Goal: Task Accomplishment & Management: Manage account settings

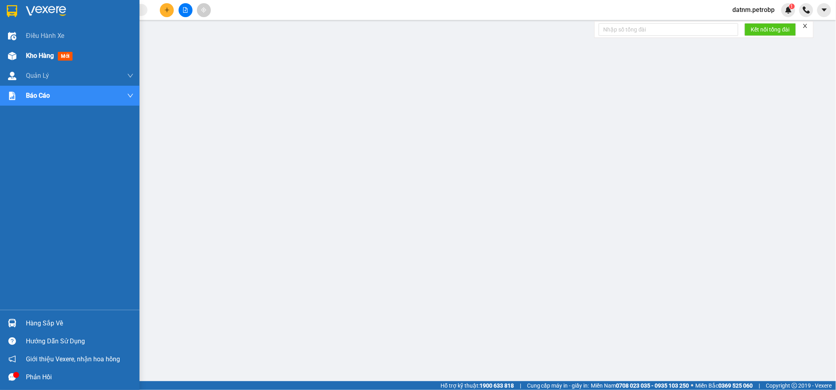
click at [14, 57] on img at bounding box center [12, 56] width 8 height 8
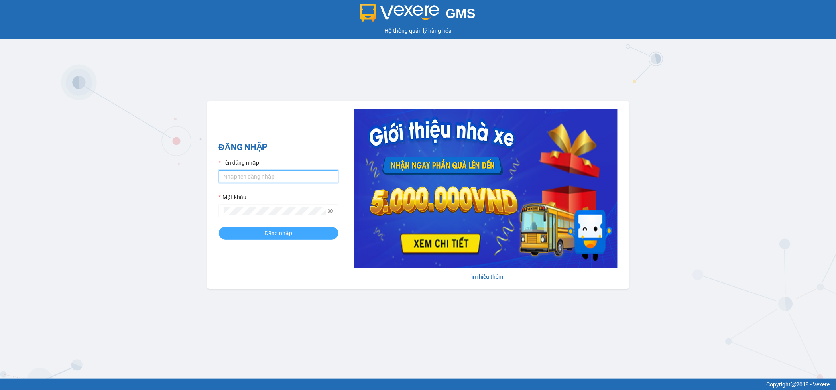
type input "datnm.petrobp"
click at [288, 234] on span "Đăng nhập" at bounding box center [279, 233] width 28 height 9
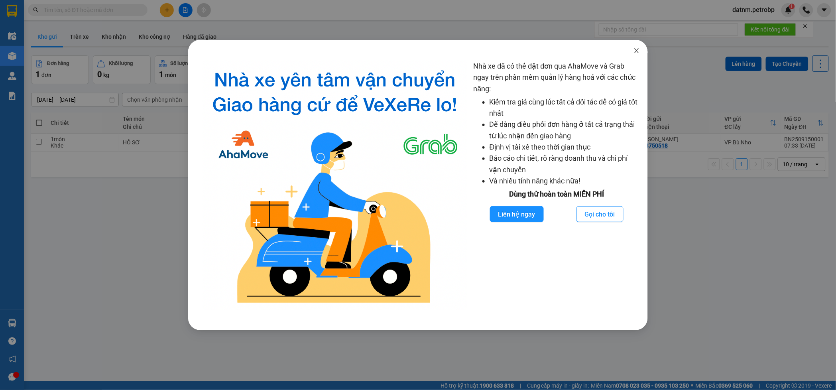
click at [633, 44] on span "Close" at bounding box center [637, 51] width 22 height 22
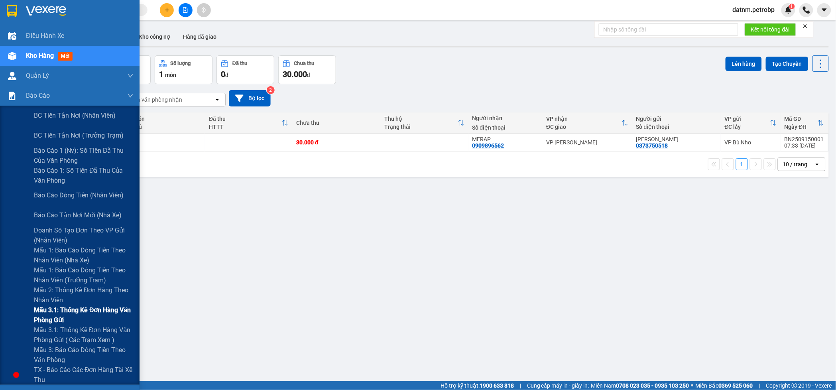
click at [90, 309] on span "Mẫu 3.1: Thống kê đơn hàng văn phòng gửi" at bounding box center [84, 315] width 100 height 20
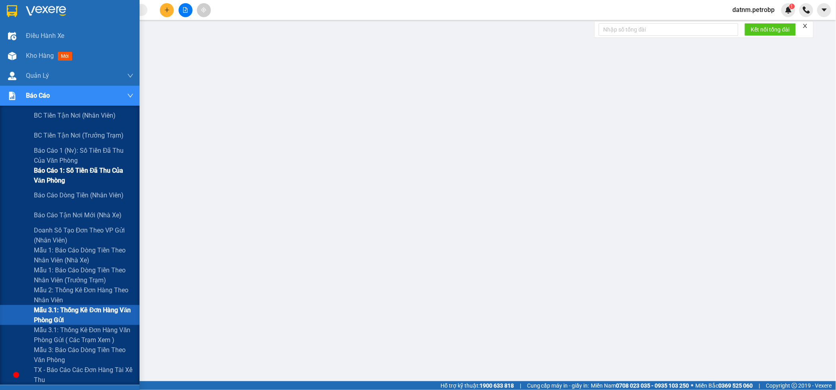
click at [77, 178] on span "Báo cáo 1: Số tiền đã thu của văn phòng" at bounding box center [84, 176] width 100 height 20
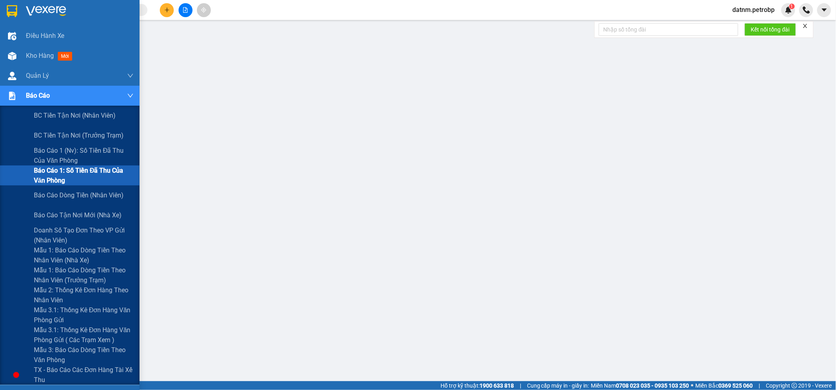
click at [63, 177] on span "Báo cáo 1: Số tiền đã thu của văn phòng" at bounding box center [84, 176] width 100 height 20
click at [71, 178] on span "Báo cáo 1: Số tiền đã thu của văn phòng" at bounding box center [84, 176] width 100 height 20
click at [74, 313] on span "Mẫu 3.1: Thống kê đơn hàng văn phòng gửi" at bounding box center [84, 315] width 100 height 20
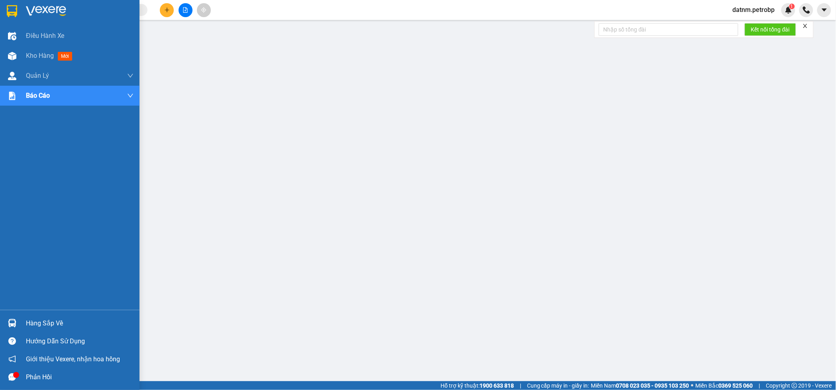
click at [65, 322] on div "Hàng sắp về" at bounding box center [80, 323] width 108 height 12
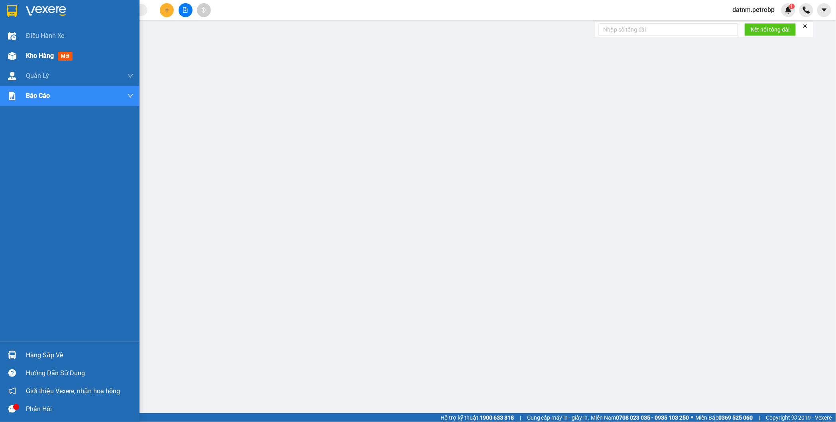
click at [26, 63] on div "Kho hàng mới" at bounding box center [80, 56] width 108 height 20
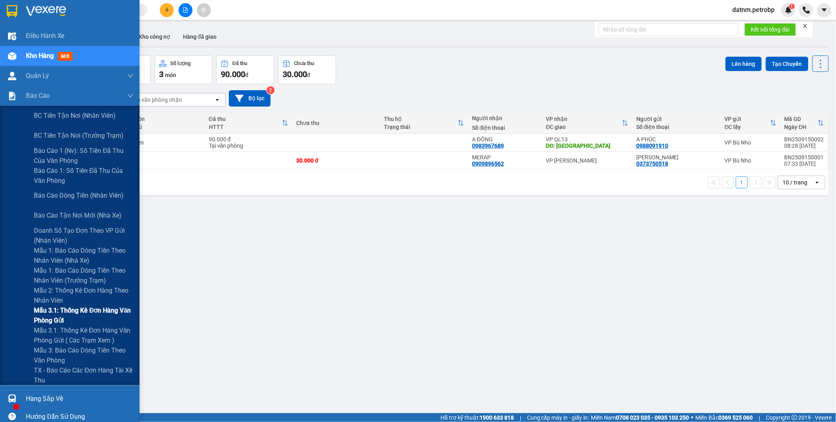
click at [81, 320] on span "Mẫu 3.1: Thống kê đơn hàng văn phòng gửi" at bounding box center [84, 315] width 100 height 20
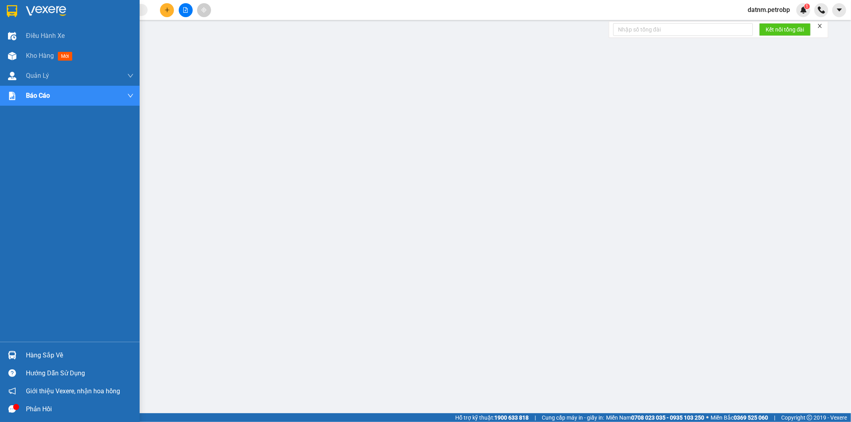
click at [11, 352] on img at bounding box center [12, 355] width 8 height 8
click at [14, 346] on div "Hàng sắp về Hướng dẫn sử dụng Giới thiệu Vexere, nhận hoa hồng Phản hồi" at bounding box center [70, 380] width 140 height 76
click at [19, 352] on div "Hàng sắp về" at bounding box center [70, 355] width 140 height 18
click at [23, 351] on div "Hàng sắp về" at bounding box center [70, 355] width 140 height 18
click at [10, 355] on img at bounding box center [12, 355] width 8 height 8
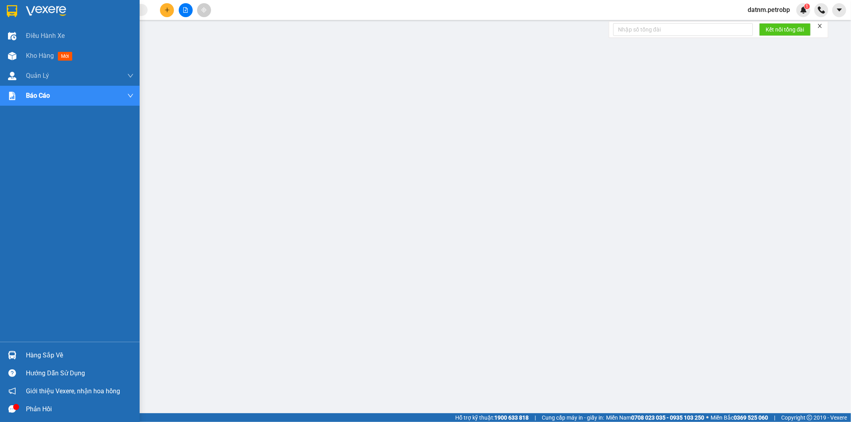
click at [44, 363] on div "Hàng sắp về" at bounding box center [70, 355] width 140 height 18
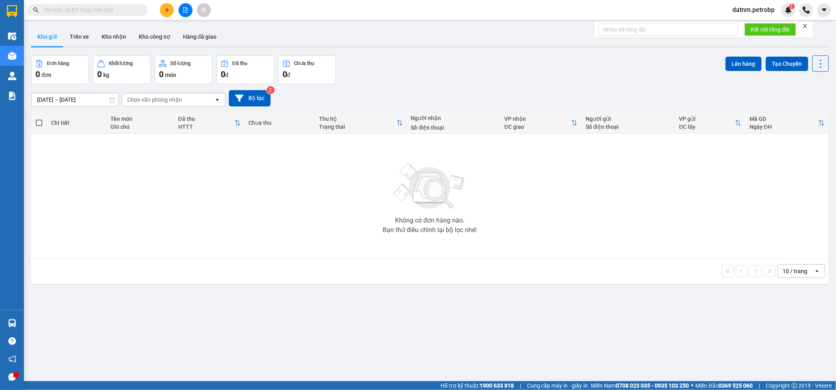
click at [110, 97] on input "14/09/2025 – 15/09/2025" at bounding box center [75, 99] width 87 height 13
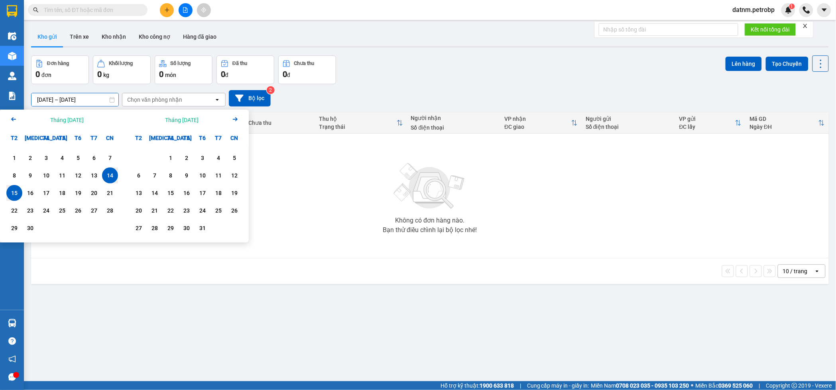
click at [93, 101] on input "14/09/2025 – 15/09/2025" at bounding box center [75, 99] width 87 height 13
click at [18, 156] on div "1" at bounding box center [14, 158] width 11 height 10
click at [109, 95] on input "01/09/2025 – / /" at bounding box center [75, 99] width 87 height 13
click at [112, 103] on input "01/09/2025 – / /" at bounding box center [75, 99] width 87 height 13
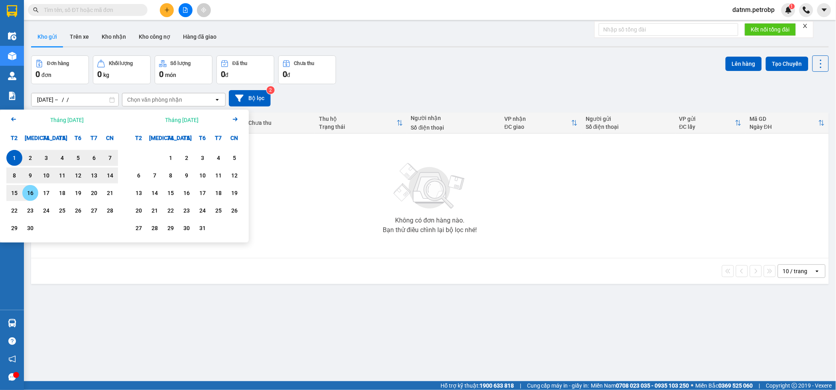
drag, startPoint x: 24, startPoint y: 192, endPoint x: 17, endPoint y: 192, distance: 7.6
click at [19, 192] on div "15 16 17 18 19 20 21" at bounding box center [62, 193] width 112 height 16
click at [17, 192] on div "15" at bounding box center [14, 193] width 11 height 10
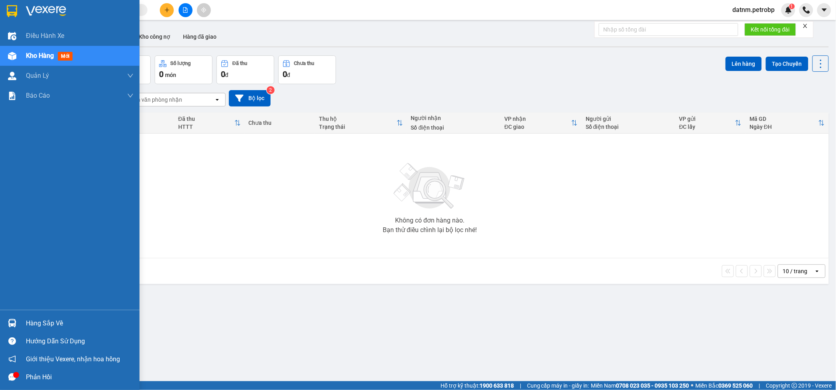
type input "[DATE] – [DATE]"
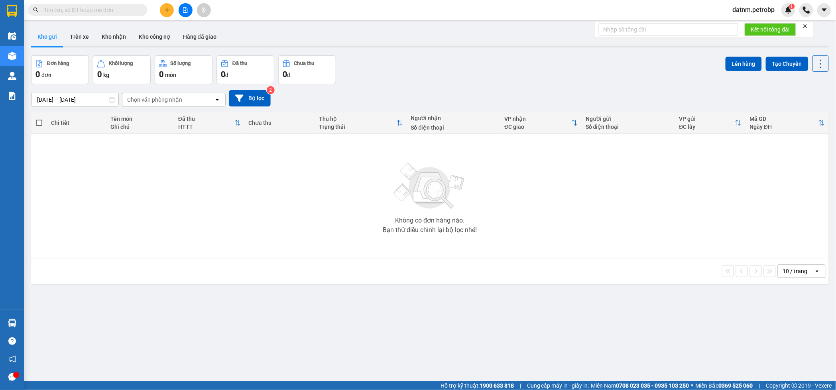
click at [222, 194] on div "Không có đơn hàng nào. Bạn thử điều chỉnh lại bộ lọc nhé!" at bounding box center [430, 196] width 790 height 120
click at [156, 100] on div "Chọn văn phòng nhận" at bounding box center [154, 100] width 55 height 8
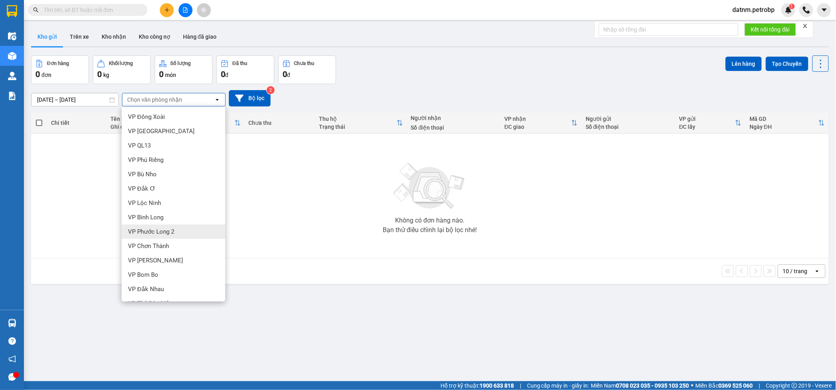
click at [305, 215] on div "Không có đơn hàng nào. Bạn thử điều chỉnh lại bộ lọc nhé!" at bounding box center [430, 196] width 790 height 120
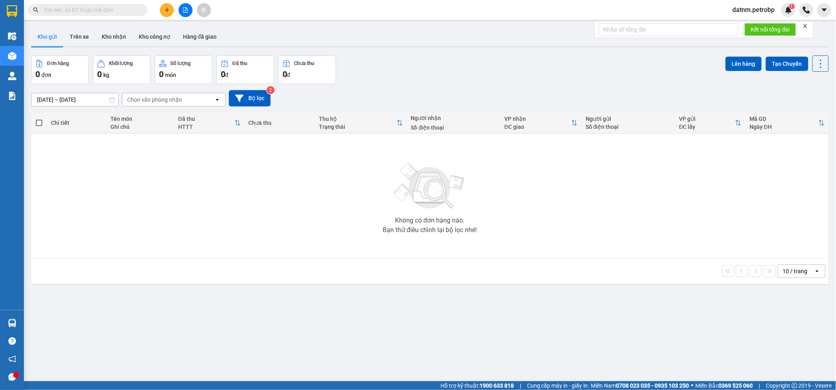
scroll to position [37, 0]
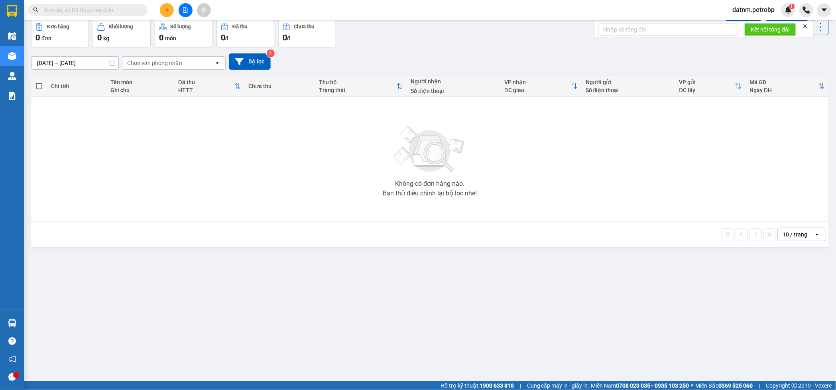
click at [75, 44] on button "Đơn hàng 0 đơn" at bounding box center [60, 33] width 58 height 29
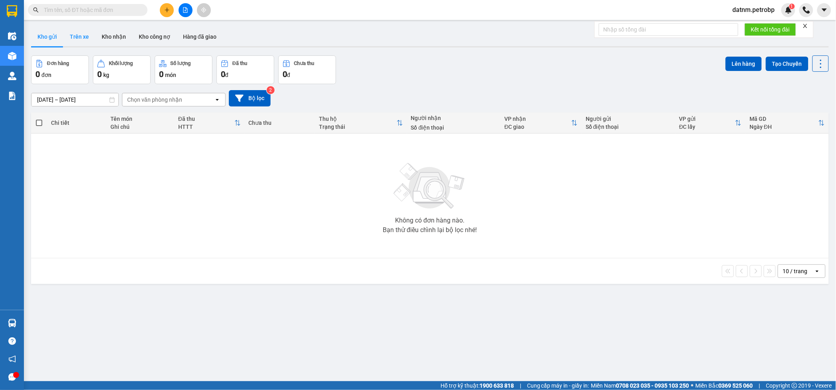
click at [83, 40] on button "Trên xe" at bounding box center [79, 36] width 32 height 19
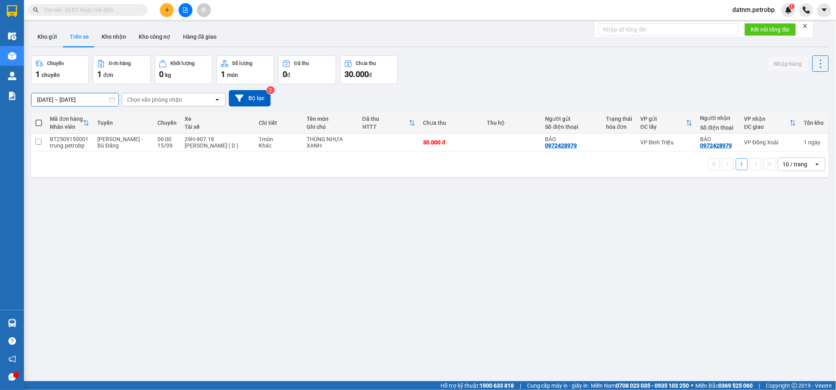
click at [78, 97] on input "15/09/2025 – 15/09/2025" at bounding box center [75, 99] width 87 height 13
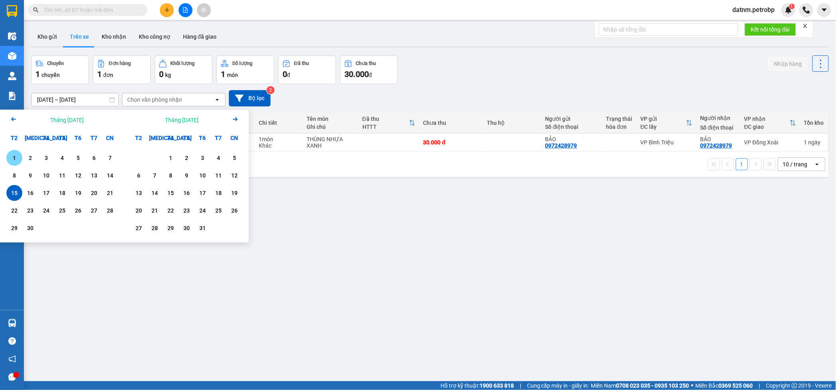
click at [15, 157] on div "1" at bounding box center [14, 158] width 11 height 10
click at [82, 98] on input "01/09/2025 – / /" at bounding box center [75, 99] width 87 height 13
click at [18, 187] on div "15" at bounding box center [14, 193] width 16 height 16
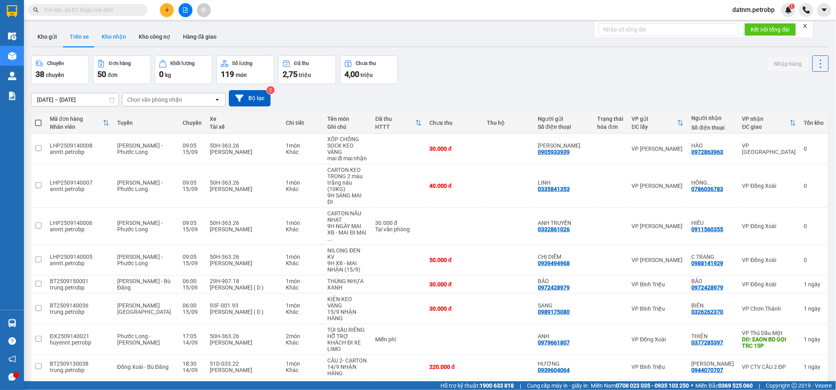
click at [114, 36] on button "Kho nhận" at bounding box center [113, 36] width 37 height 19
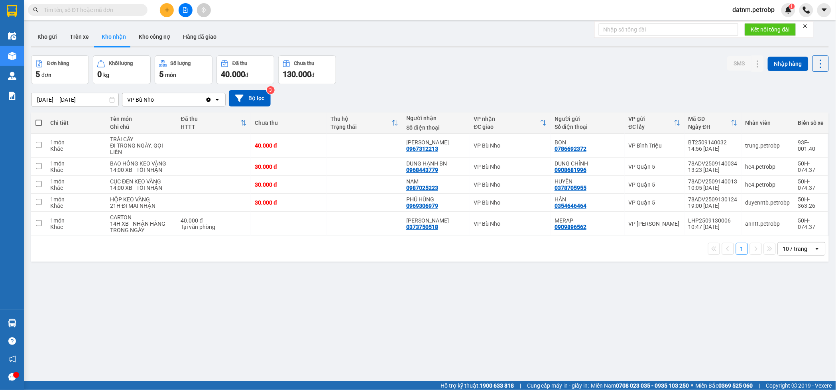
click at [68, 97] on input "13/09/2025 – 15/09/2025" at bounding box center [75, 99] width 87 height 13
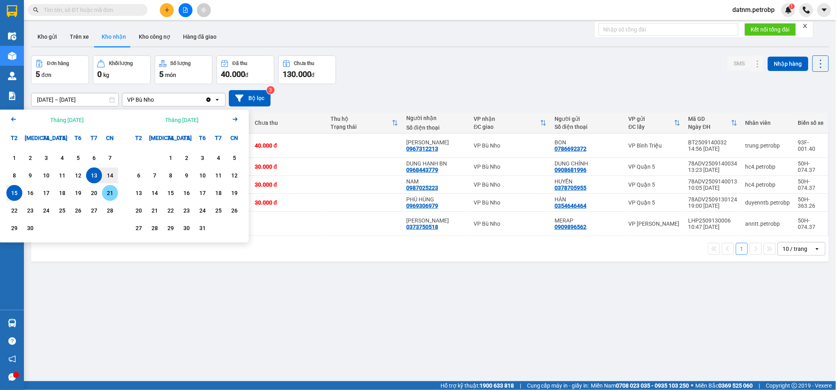
click at [106, 192] on div "21" at bounding box center [109, 193] width 11 height 10
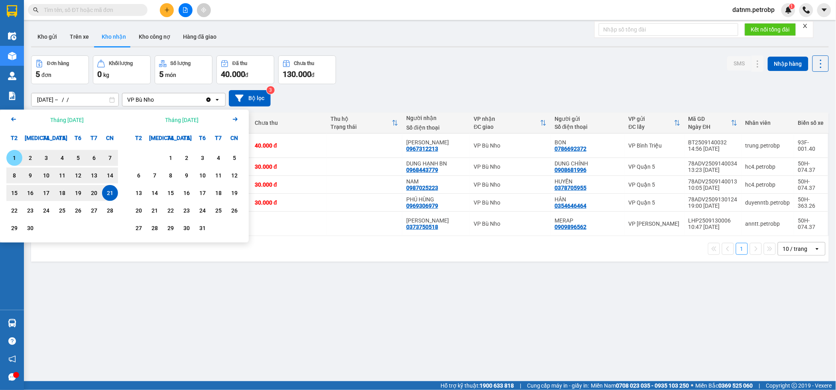
click at [12, 158] on div "1" at bounding box center [14, 158] width 11 height 10
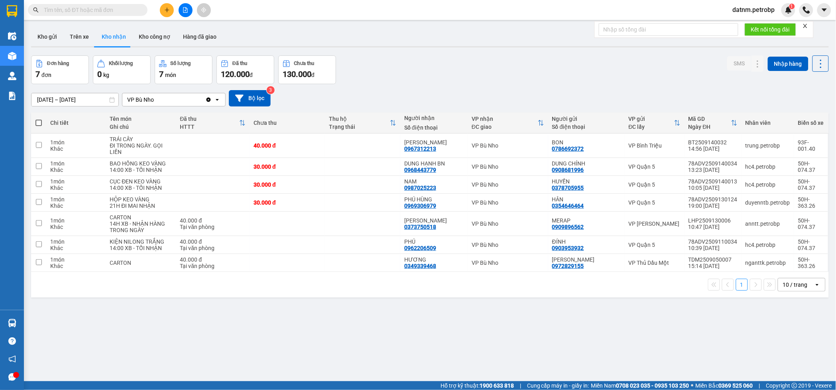
click at [77, 102] on input "01/09/2025 – 21/09/2025" at bounding box center [75, 99] width 87 height 13
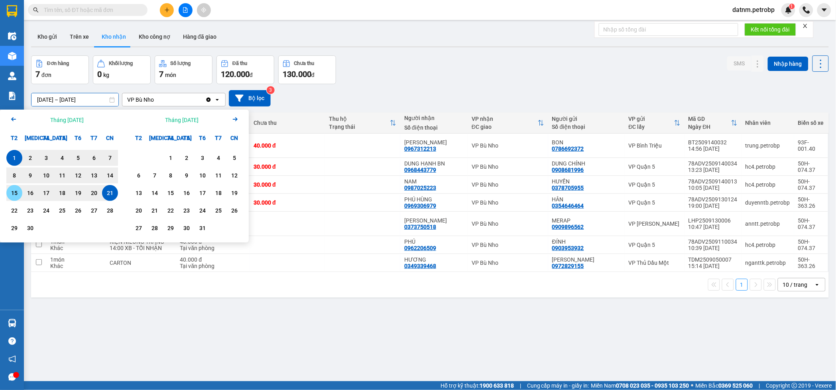
click at [17, 194] on div "15" at bounding box center [14, 193] width 11 height 10
type input "15/09/2025 – / /"
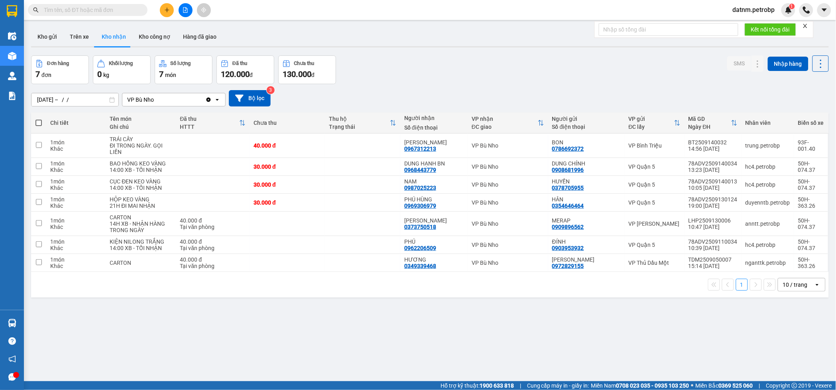
click at [315, 96] on div "15/09/2025 – / / Press the down arrow key to interact with the calendar and sel…" at bounding box center [430, 98] width 798 height 16
click at [37, 225] on input "checkbox" at bounding box center [39, 223] width 6 height 6
checkbox input "true"
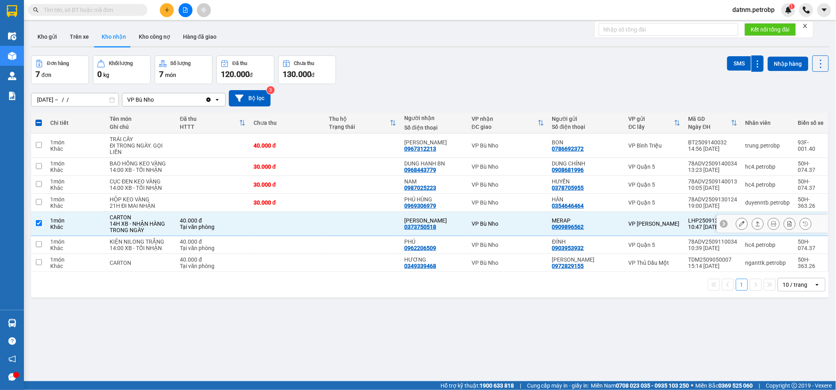
click at [737, 225] on button at bounding box center [742, 224] width 11 height 14
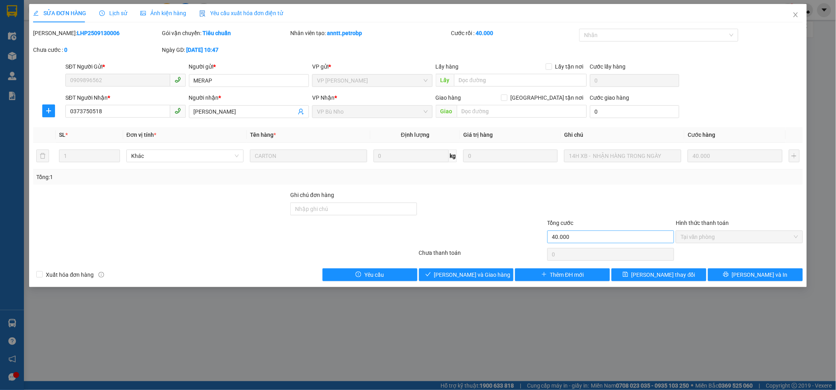
type input "0909896562"
type input "MERAP"
type input "0373750518"
type input "HỒNG SƠN"
type input "40.000"
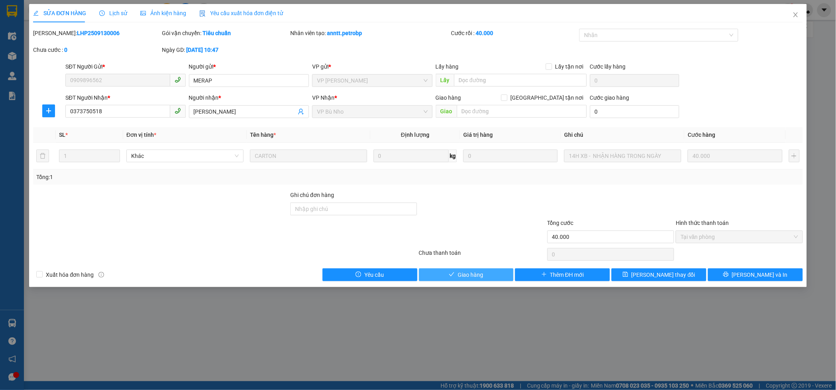
click at [481, 272] on span "Giao hàng" at bounding box center [471, 274] width 26 height 9
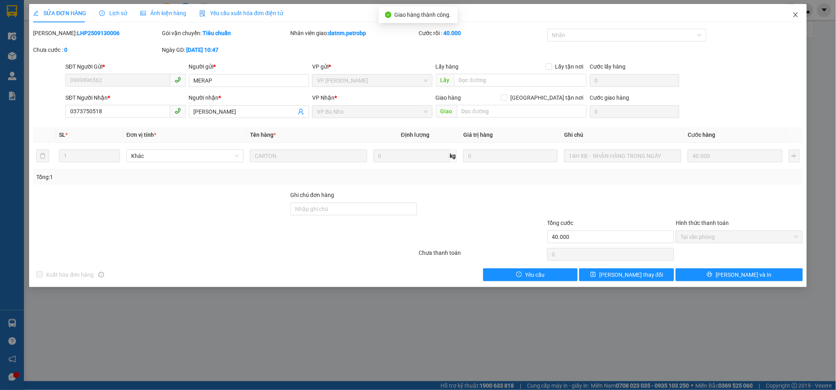
click at [796, 17] on icon "close" at bounding box center [796, 15] width 6 height 6
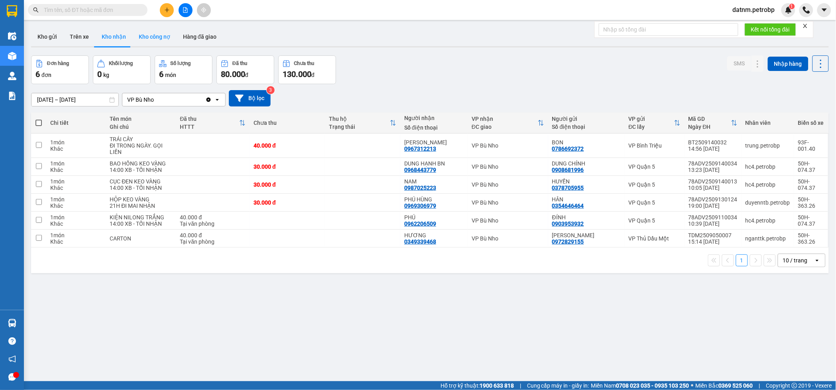
click at [158, 34] on button "Kho công nợ" at bounding box center [154, 36] width 44 height 19
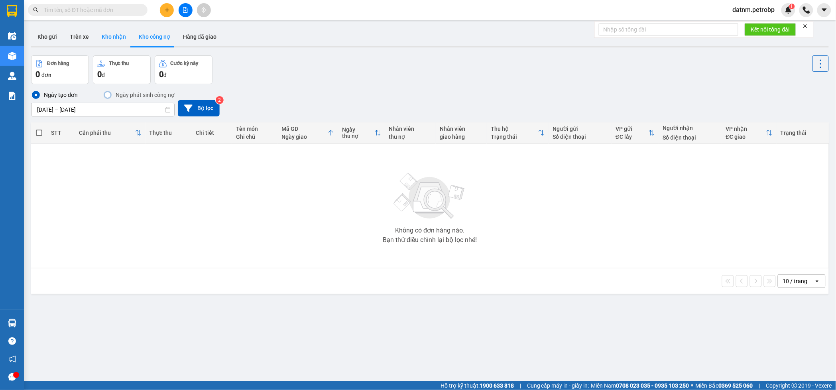
click at [99, 39] on button "Kho nhận" at bounding box center [113, 36] width 37 height 19
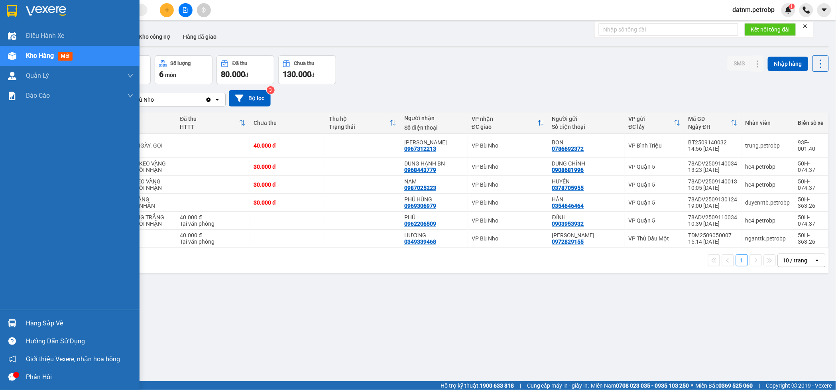
click at [43, 326] on div "Hàng sắp về" at bounding box center [80, 323] width 108 height 12
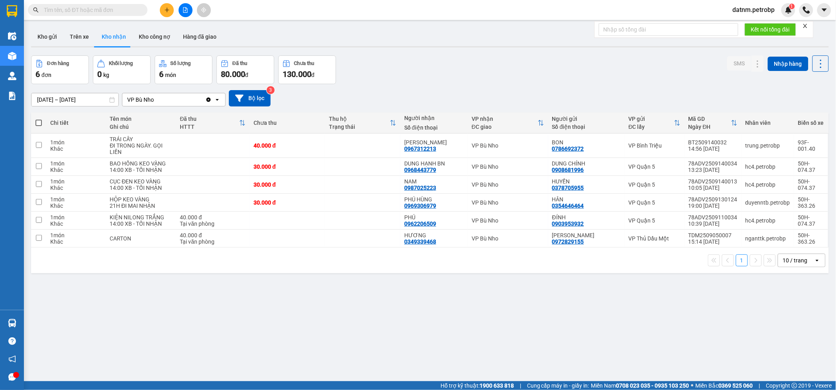
click at [427, 281] on section "Kết quả tìm kiếm ( 0 ) Bộ lọc No Data datnm.petrobp 1 Điều hành xe Kho hàng mới…" at bounding box center [418, 195] width 836 height 390
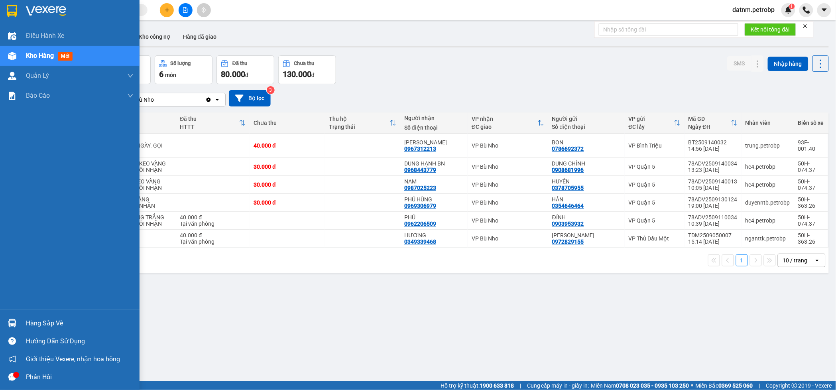
click at [40, 53] on span "Kho hàng" at bounding box center [40, 56] width 28 height 8
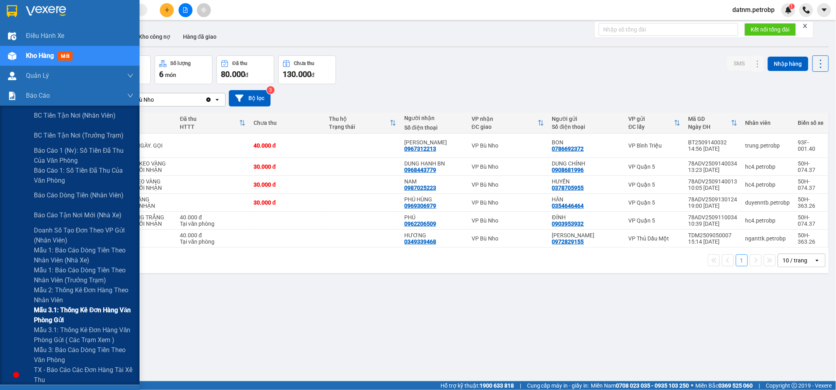
click at [84, 309] on span "Mẫu 3.1: Thống kê đơn hàng văn phòng gửi" at bounding box center [84, 315] width 100 height 20
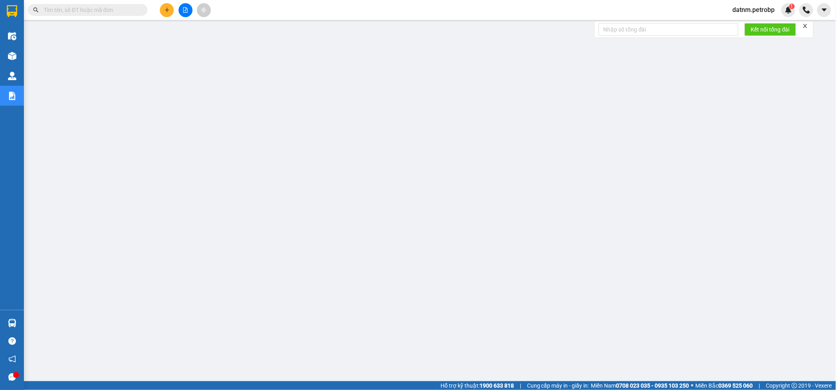
click at [165, 13] on button at bounding box center [167, 10] width 14 height 14
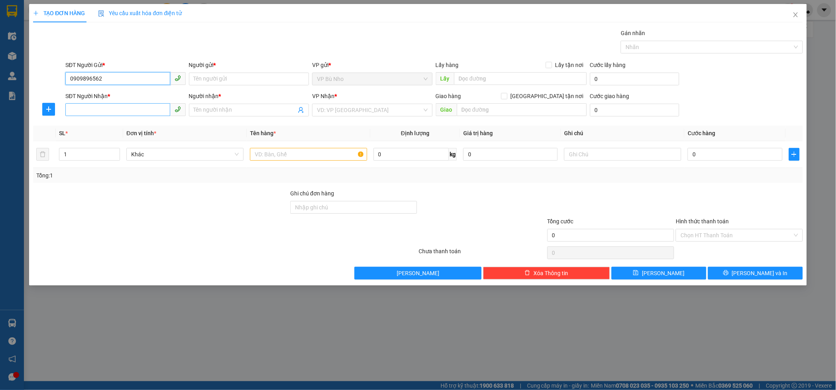
type input "0909896562"
click at [105, 108] on input "SĐT Người Nhận *" at bounding box center [117, 109] width 105 height 13
paste input "0909896562"
type input "0909896562"
click at [92, 126] on div "0909896562 - MERAP" at bounding box center [125, 126] width 111 height 9
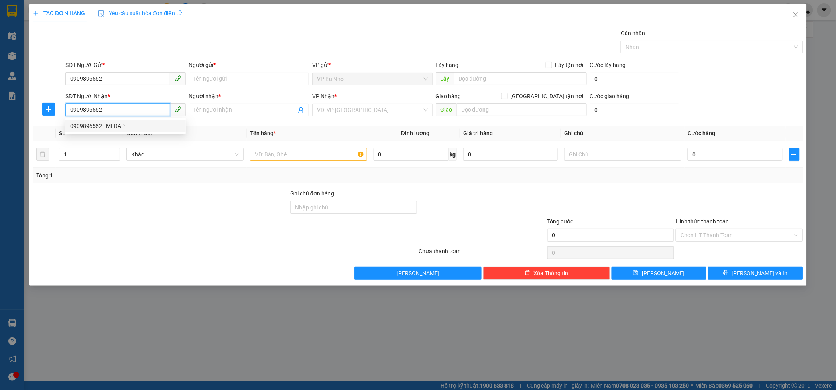
type input "MERAP"
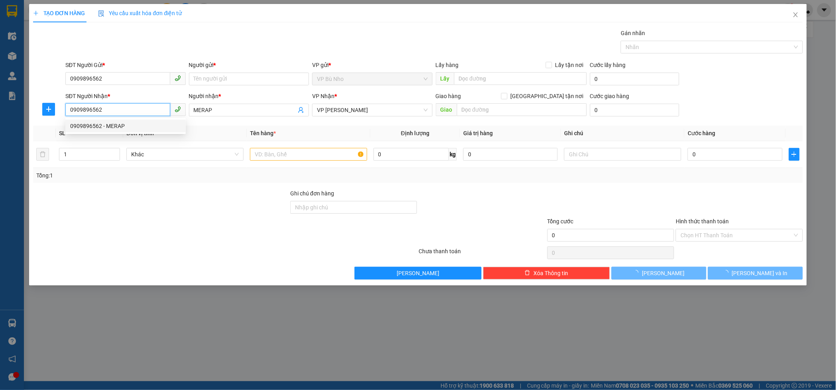
type input "30.000"
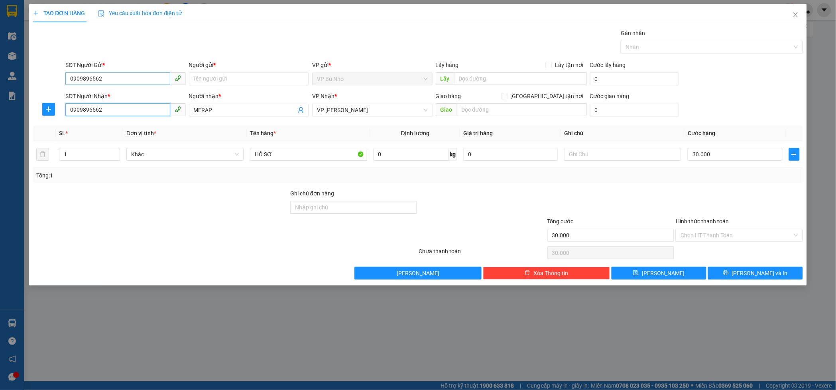
type input "0909896562"
click at [113, 79] on input "0909896562" at bounding box center [117, 78] width 105 height 13
click at [113, 91] on div "0373750518 - HỒNG SƠN" at bounding box center [125, 95] width 111 height 9
type input "0373750518"
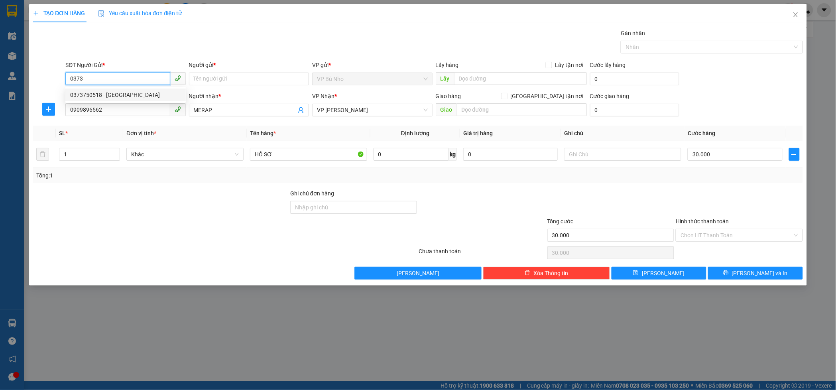
type input "HỒNG SƠN"
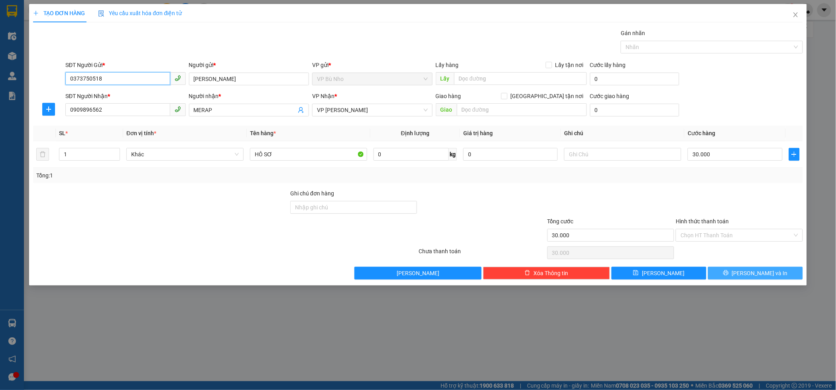
type input "0373750518"
click at [758, 270] on span "Lưu và In" at bounding box center [760, 273] width 56 height 9
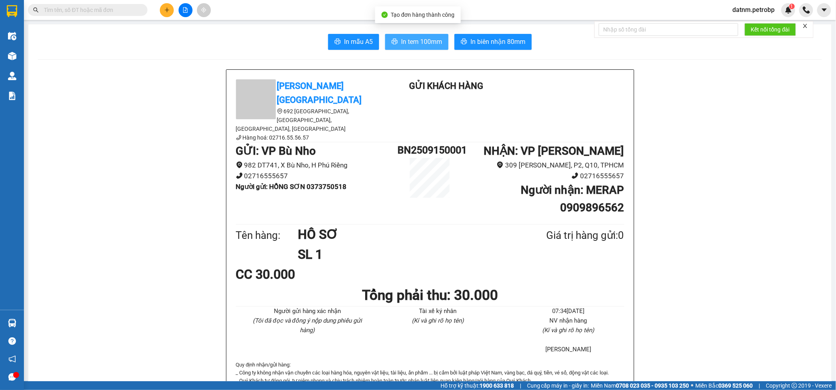
click at [417, 44] on span "In tem 100mm" at bounding box center [421, 42] width 41 height 10
click at [419, 44] on span "In tem 100mm" at bounding box center [421, 42] width 41 height 10
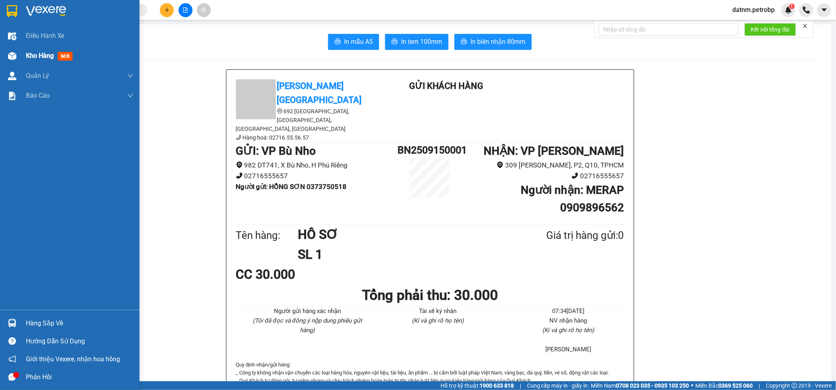
click at [34, 51] on div "Kho hàng mới" at bounding box center [51, 56] width 50 height 10
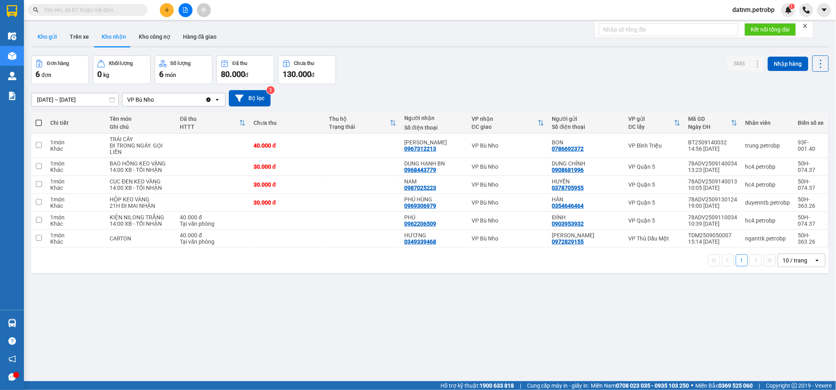
click at [51, 35] on button "Kho gửi" at bounding box center [47, 36] width 32 height 19
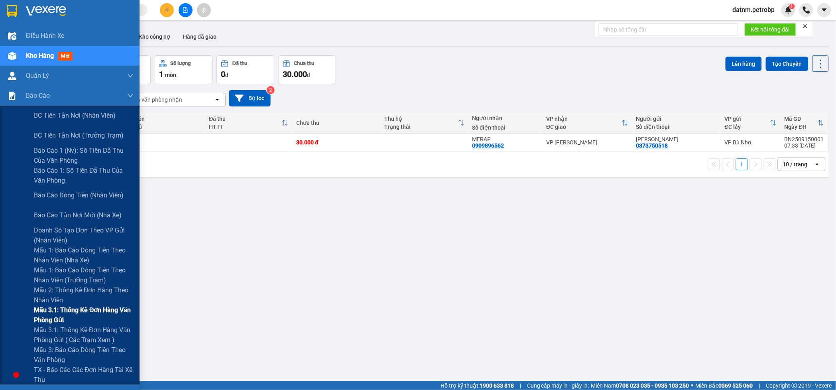
click at [79, 317] on span "Mẫu 3.1: Thống kê đơn hàng văn phòng gửi" at bounding box center [84, 315] width 100 height 20
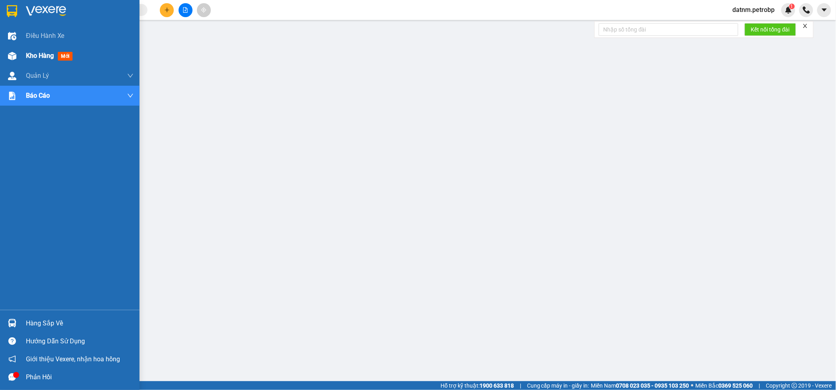
click at [40, 54] on span "Kho hàng" at bounding box center [40, 56] width 28 height 8
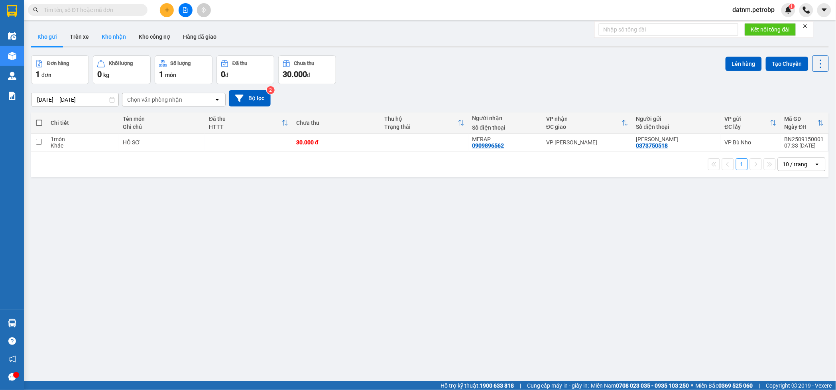
click at [126, 37] on button "Kho nhận" at bounding box center [113, 36] width 37 height 19
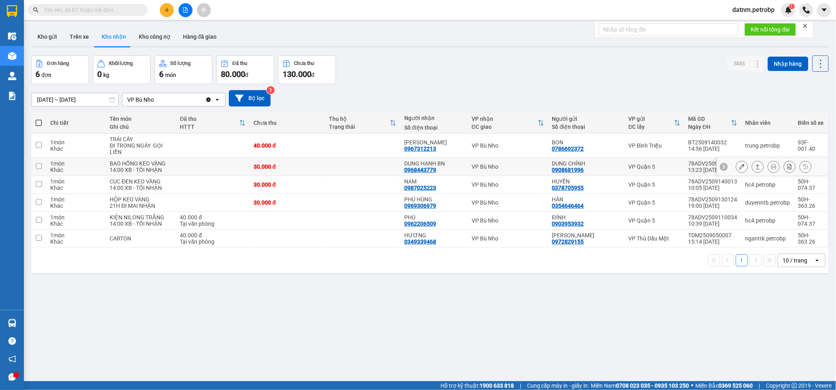
click at [34, 168] on td at bounding box center [38, 167] width 15 height 18
checkbox input "true"
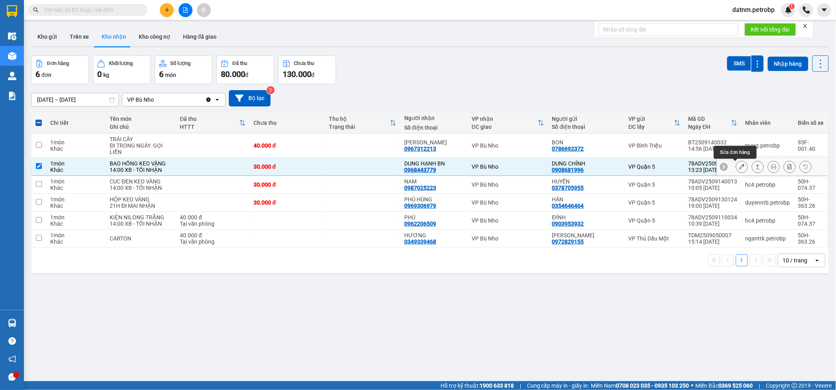
click at [739, 169] on icon at bounding box center [742, 167] width 6 height 6
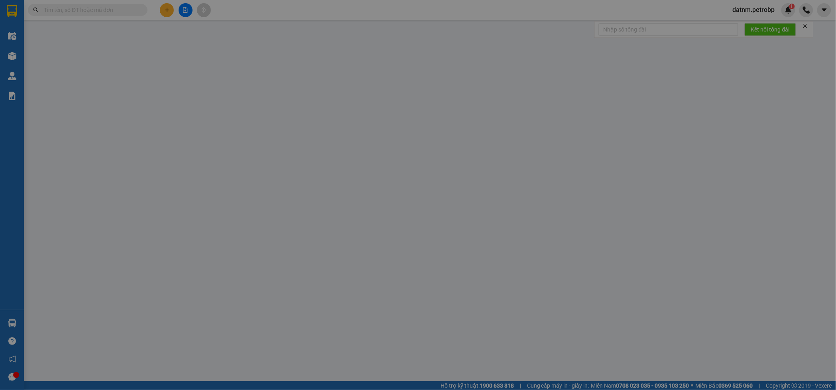
type input "0908681996"
type input "DUNG CHÍNH"
type input "0968443779"
type input "DUNG HẠNH BN"
type input "30.000"
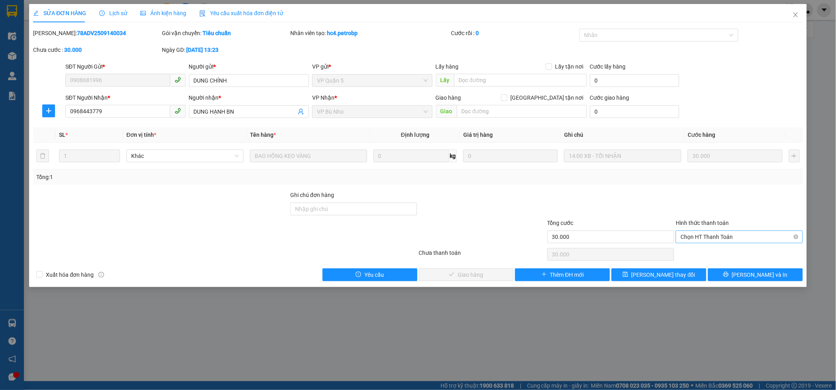
click at [733, 236] on span "Chọn HT Thanh Toán" at bounding box center [739, 237] width 117 height 12
click at [719, 254] on div "Tại văn phòng" at bounding box center [739, 252] width 117 height 9
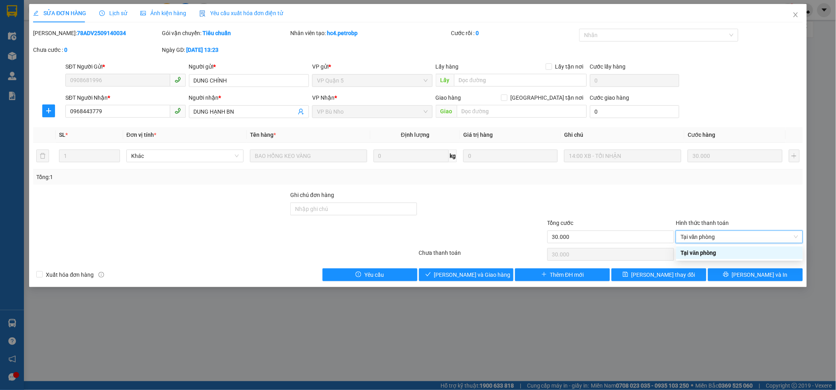
type input "0"
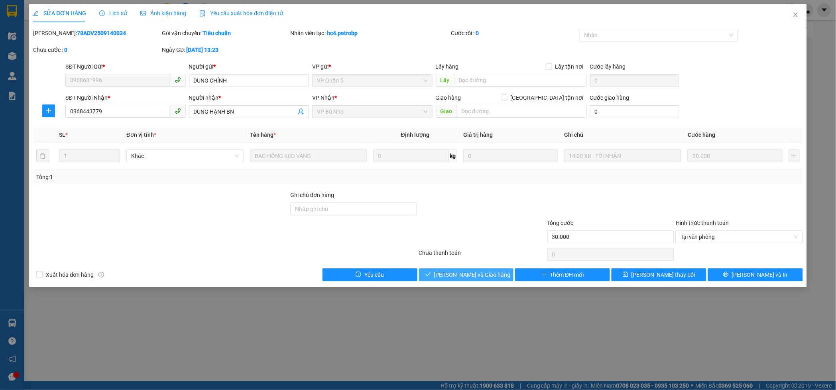
click at [472, 278] on span "Lưu và Giao hàng" at bounding box center [472, 274] width 77 height 9
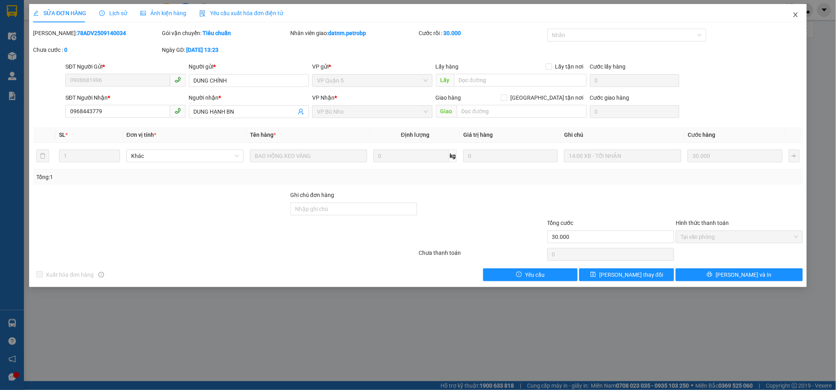
click at [796, 14] on icon "close" at bounding box center [796, 15] width 6 height 6
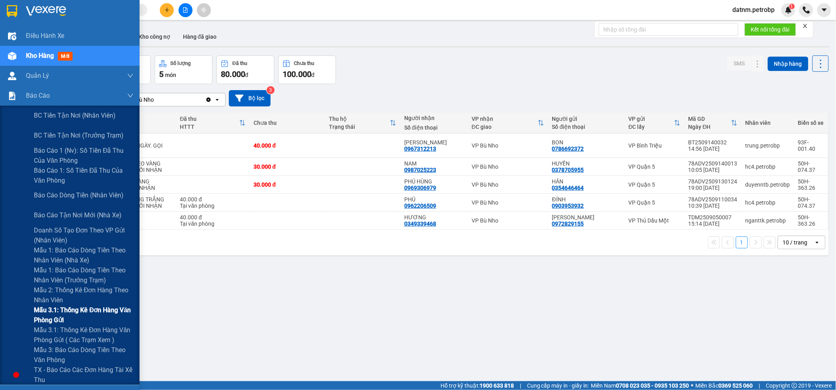
click at [65, 309] on span "Mẫu 3.1: Thống kê đơn hàng văn phòng gửi" at bounding box center [84, 315] width 100 height 20
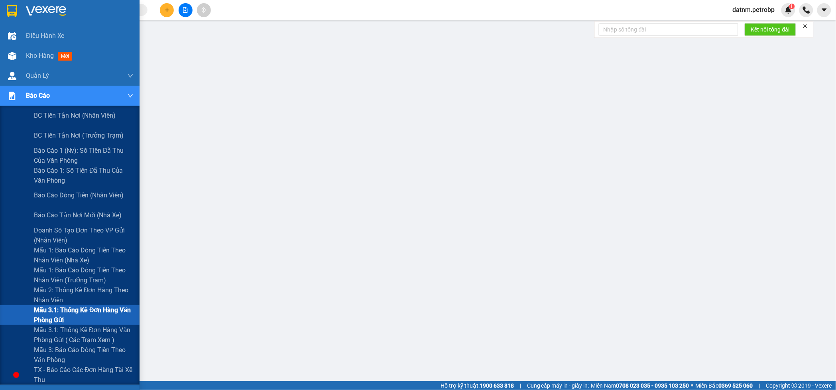
click at [72, 315] on span "Mẫu 3.1: Thống kê đơn hàng văn phòng gửi" at bounding box center [84, 315] width 100 height 20
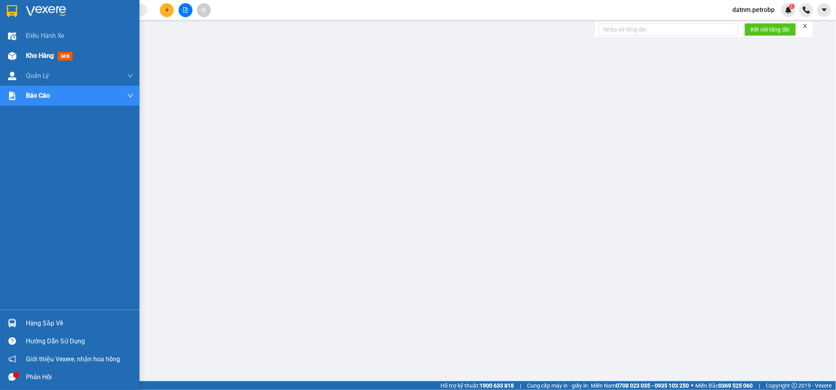
click at [22, 56] on div "Kho hàng mới" at bounding box center [70, 56] width 140 height 20
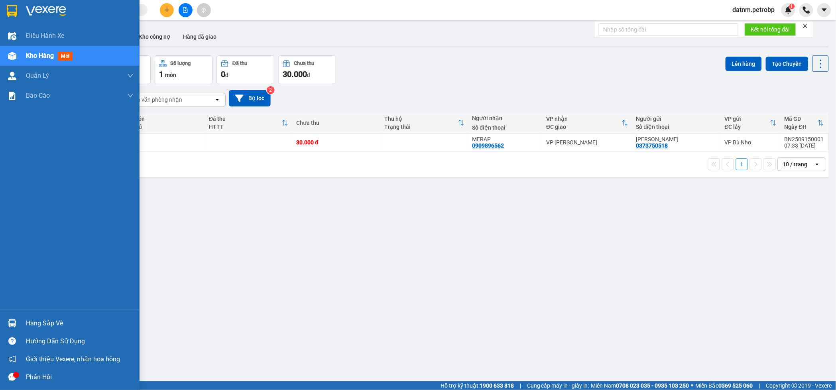
click at [17, 322] on div at bounding box center [12, 323] width 14 height 14
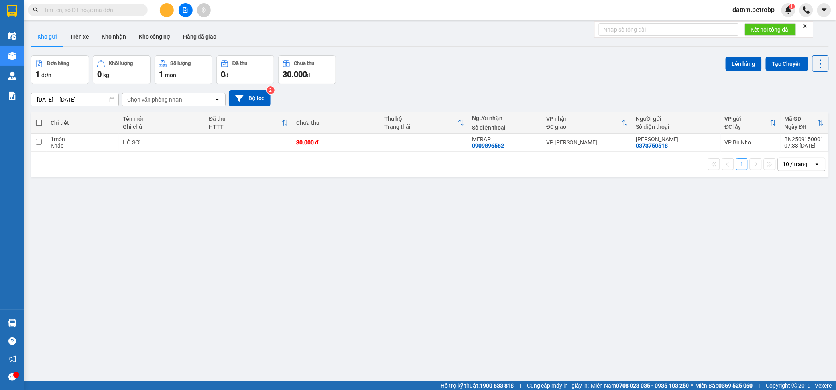
click at [491, 275] on section "Kết quả tìm kiếm ( 0 ) Bộ lọc No Data datnm.petrobp 1 Điều hành xe Kho hàng mới…" at bounding box center [418, 195] width 836 height 390
click at [126, 39] on button "Kho nhận" at bounding box center [113, 36] width 37 height 19
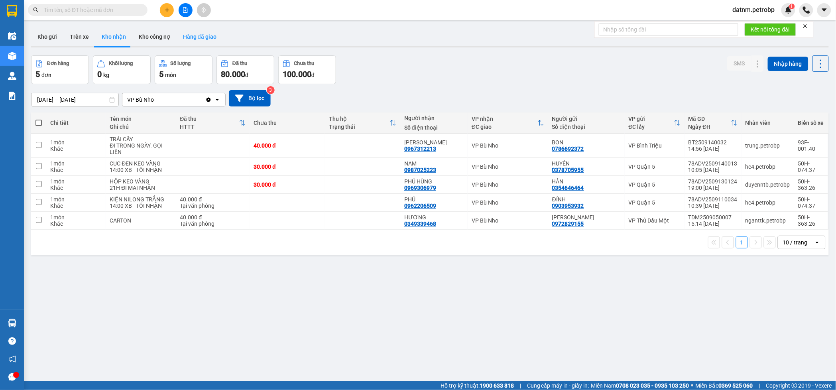
click at [189, 37] on button "Hàng đã giao" at bounding box center [200, 36] width 46 height 19
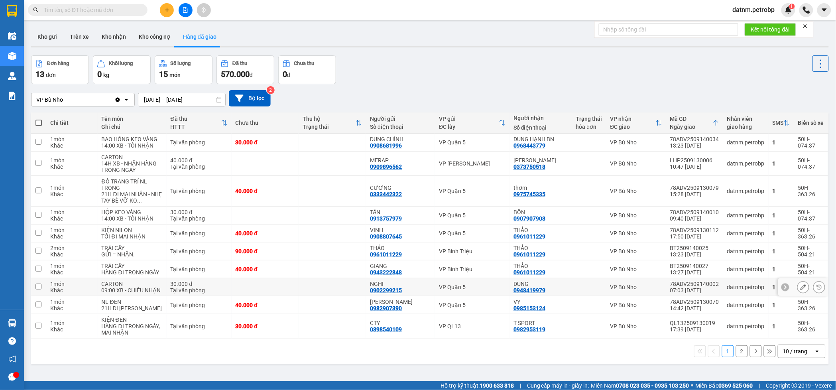
scroll to position [37, 0]
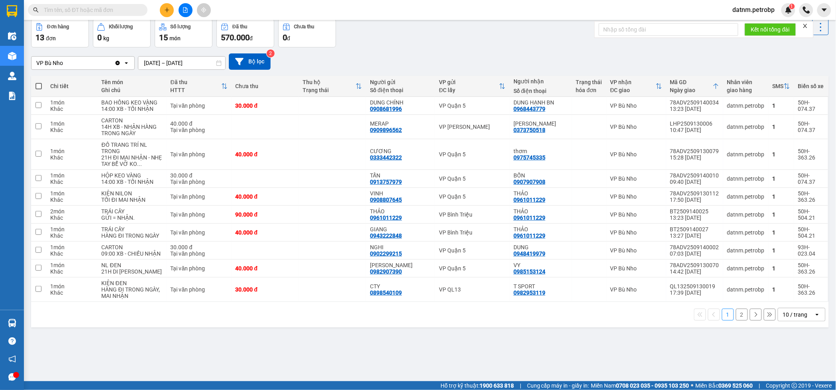
click at [737, 321] on button "2" at bounding box center [742, 315] width 12 height 12
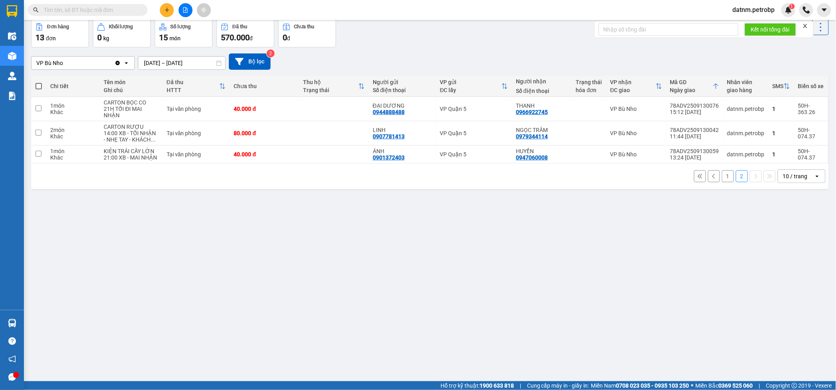
click at [723, 179] on button "1" at bounding box center [728, 176] width 12 height 12
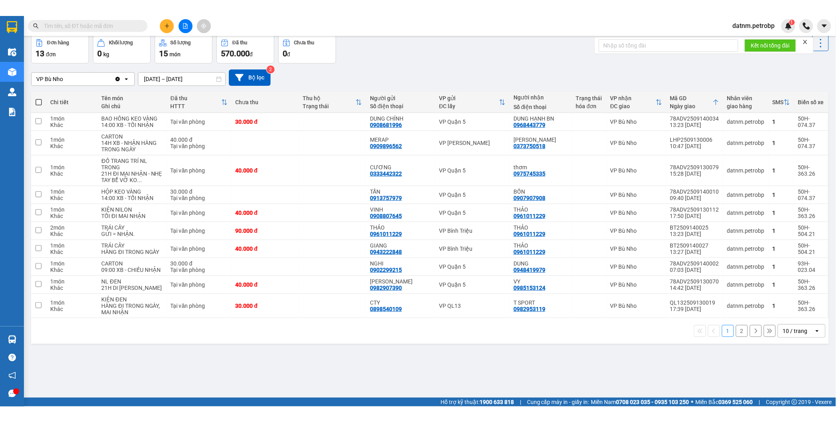
scroll to position [0, 0]
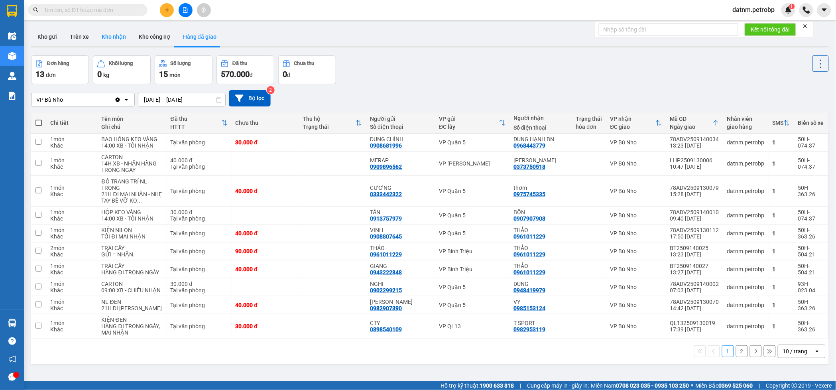
click at [107, 45] on button "Kho nhận" at bounding box center [113, 36] width 37 height 19
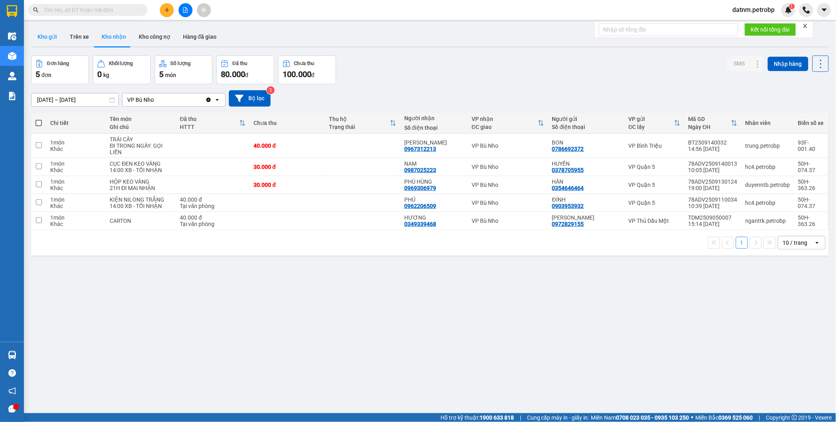
click at [61, 36] on button "Kho gửi" at bounding box center [47, 36] width 32 height 19
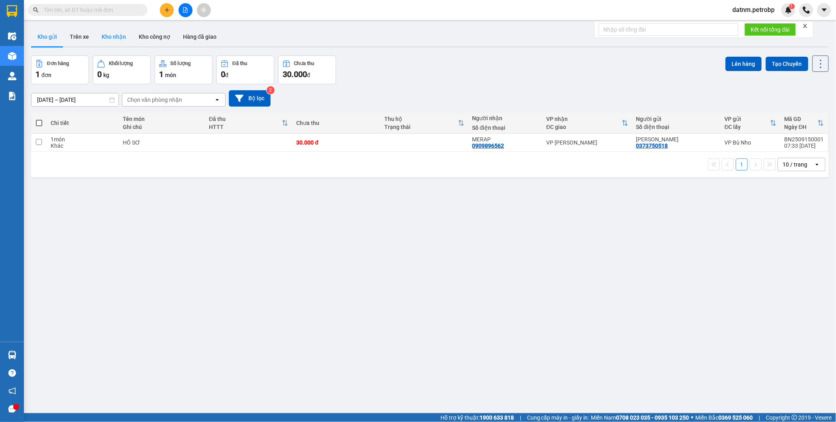
click at [126, 39] on button "Kho nhận" at bounding box center [113, 36] width 37 height 19
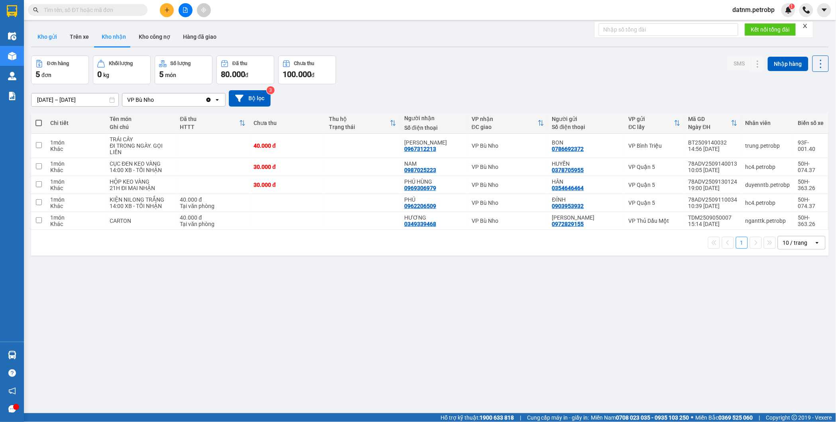
click at [56, 39] on button "Kho gửi" at bounding box center [47, 36] width 32 height 19
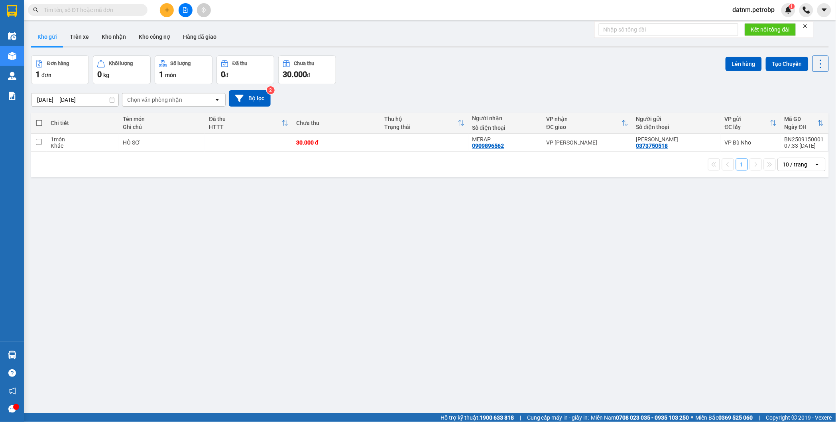
click at [165, 9] on icon "plus" at bounding box center [167, 10] width 6 height 6
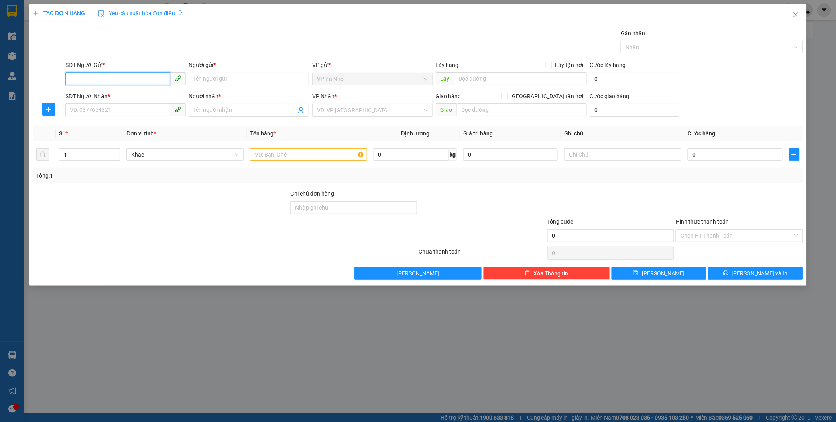
click at [142, 77] on input "SĐT Người Gửi *" at bounding box center [117, 78] width 105 height 13
click at [145, 116] on input "SĐT Người Nhận *" at bounding box center [117, 109] width 105 height 13
click at [130, 76] on input "SĐT Người Gửi *" at bounding box center [117, 78] width 105 height 13
click at [248, 78] on input "Người gửi *" at bounding box center [249, 79] width 120 height 13
click at [142, 81] on input "SĐT Người Gửi *" at bounding box center [117, 78] width 105 height 13
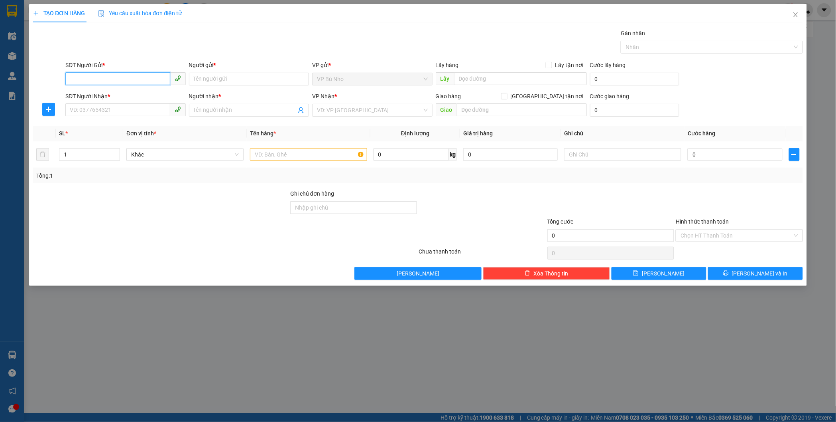
paste input "0988091190"
click at [134, 94] on div "0988091910 - A PHÚC" at bounding box center [125, 95] width 111 height 9
type input "0988091910"
type input "A PHÚC"
type input "0983967689"
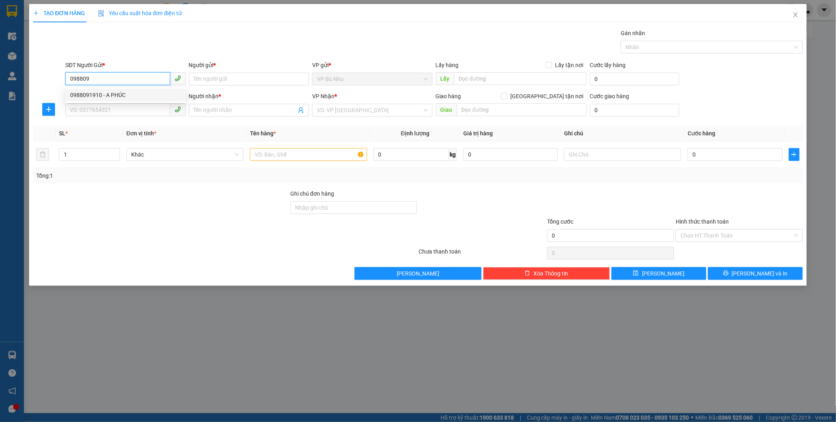
type input "A ĐÔNG"
type input "CHỢ ĐỒNG PHÚ"
type input "60.000"
type input "0988091910"
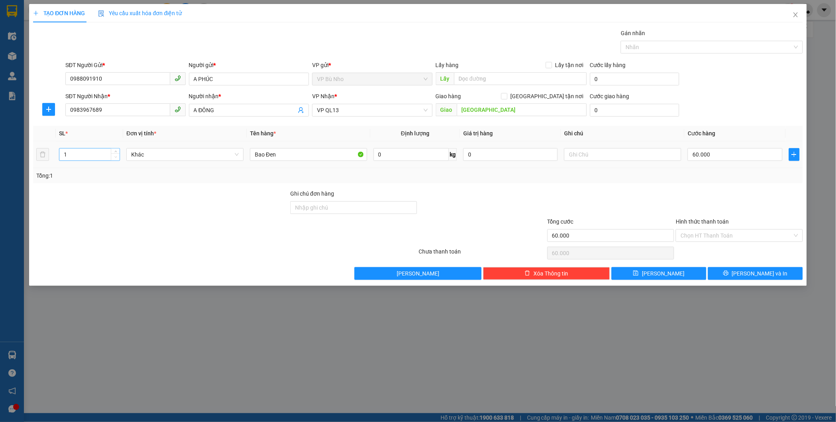
click at [117, 160] on div "1" at bounding box center [89, 154] width 61 height 13
type input "2"
click at [115, 152] on icon "up" at bounding box center [115, 152] width 3 height 3
click at [691, 191] on div at bounding box center [739, 203] width 128 height 28
type input "0"
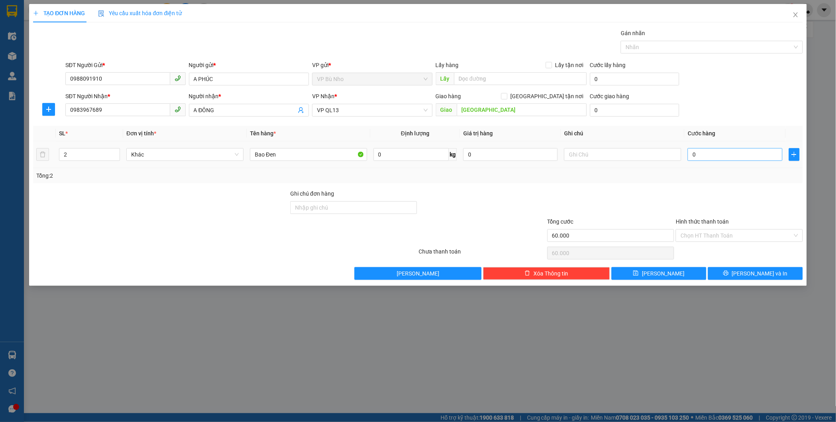
type input "0"
click at [723, 156] on input "0" at bounding box center [735, 154] width 95 height 13
type input "9"
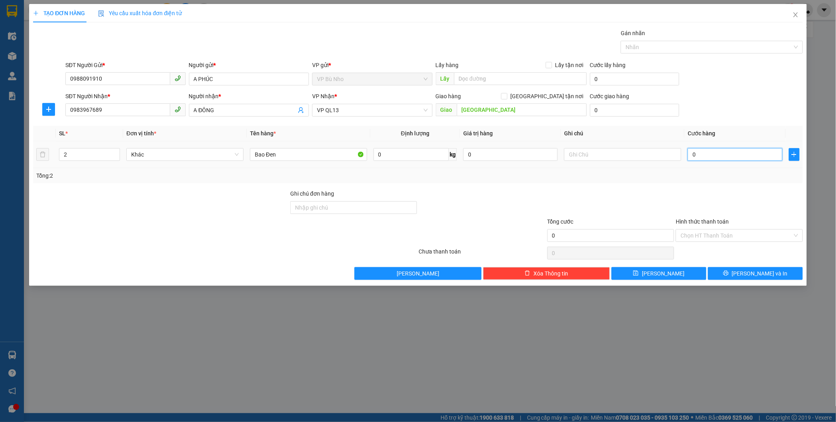
type input "09"
type input "90"
type input "090"
type input "90.000"
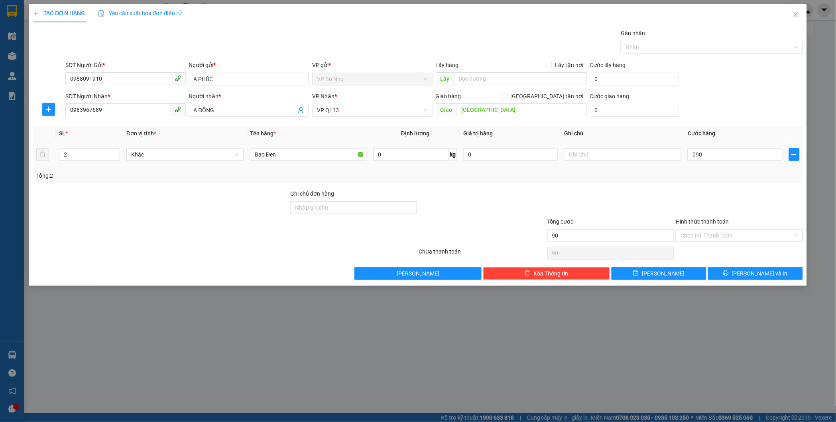
type input "90.000"
click at [717, 192] on div at bounding box center [739, 203] width 128 height 28
click at [735, 238] on input "Hình thức thanh toán" at bounding box center [737, 235] width 112 height 12
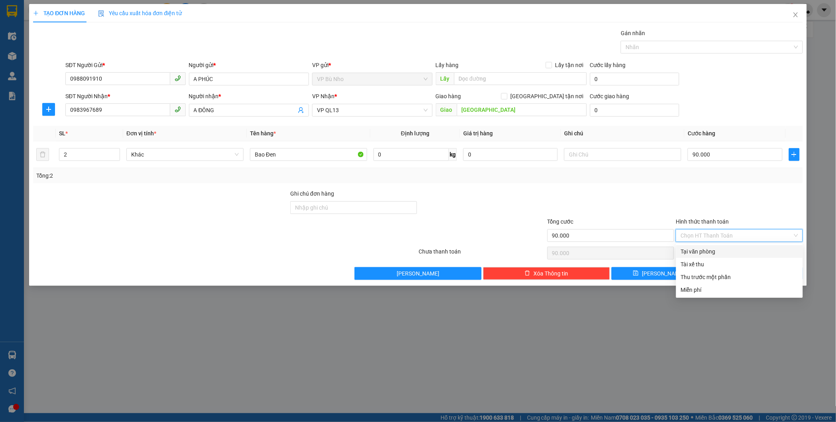
click at [715, 248] on div "Tại văn phòng" at bounding box center [739, 251] width 117 height 9
type input "0"
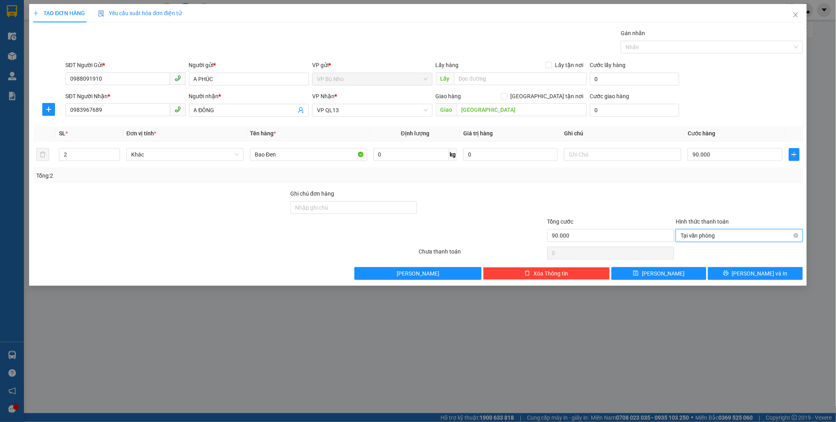
click at [707, 237] on span "Tại văn phòng" at bounding box center [739, 235] width 117 height 12
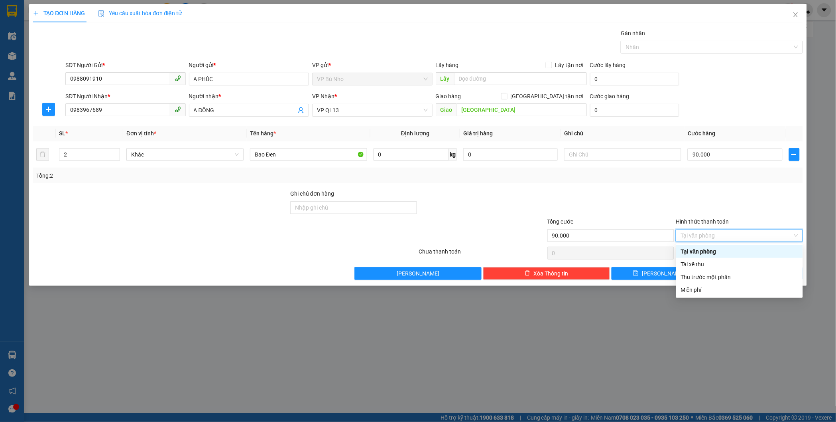
click at [708, 253] on div "Tại văn phòng" at bounding box center [739, 251] width 117 height 9
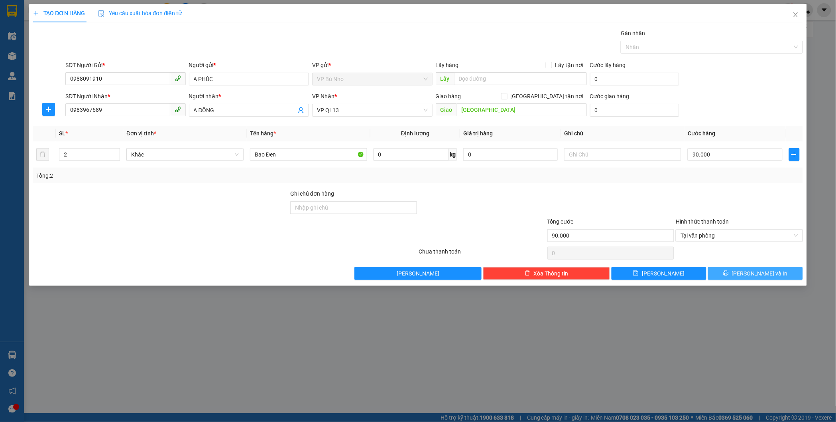
click at [746, 274] on button "Lưu và In" at bounding box center [755, 273] width 95 height 13
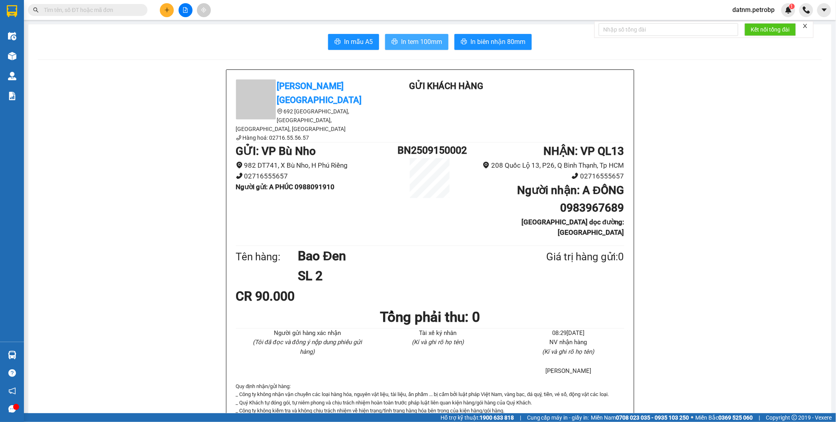
click at [408, 38] on span "In tem 100mm" at bounding box center [421, 42] width 41 height 10
click at [282, 390] on div "Hỗ trợ kỹ thuật: 1900 633 818 | Cung cấp máy in - giấy in: Miền Nam 0708 023 03…" at bounding box center [416, 417] width 832 height 9
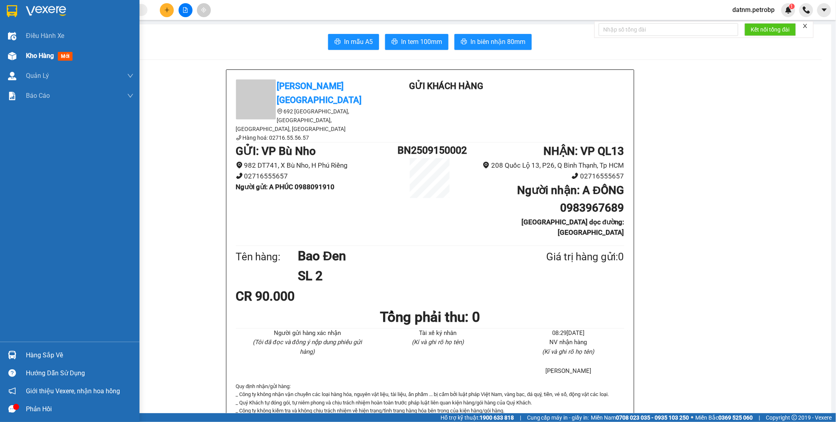
click at [37, 55] on span "Kho hàng" at bounding box center [40, 56] width 28 height 8
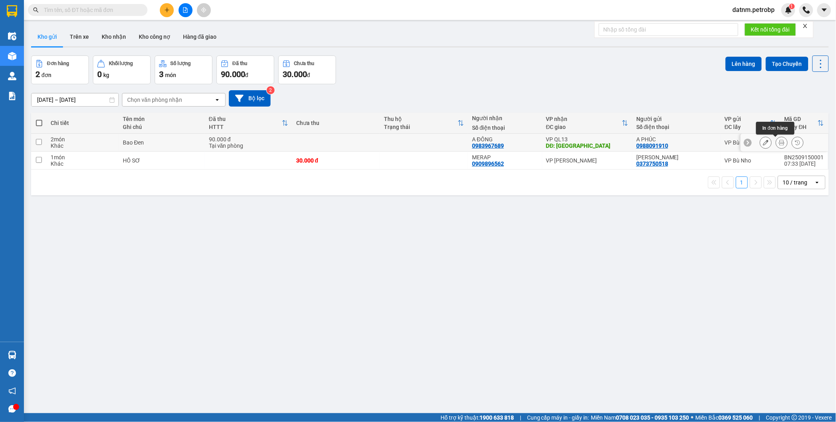
click at [779, 142] on icon at bounding box center [782, 143] width 6 height 6
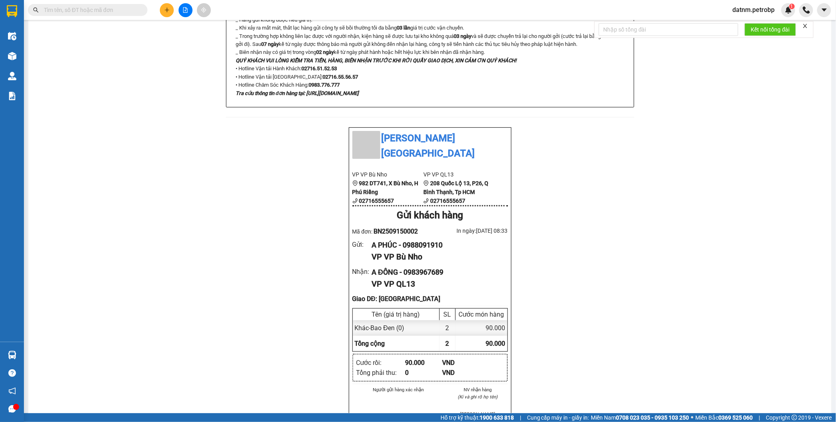
scroll to position [443, 0]
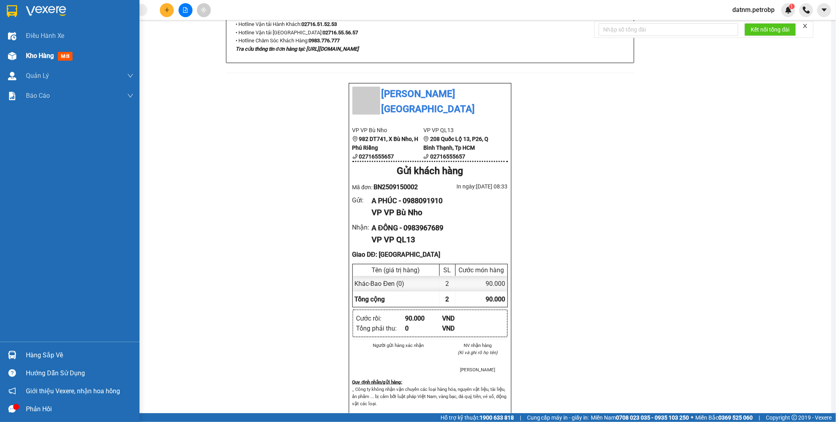
click at [44, 58] on span "Kho hàng" at bounding box center [40, 56] width 28 height 8
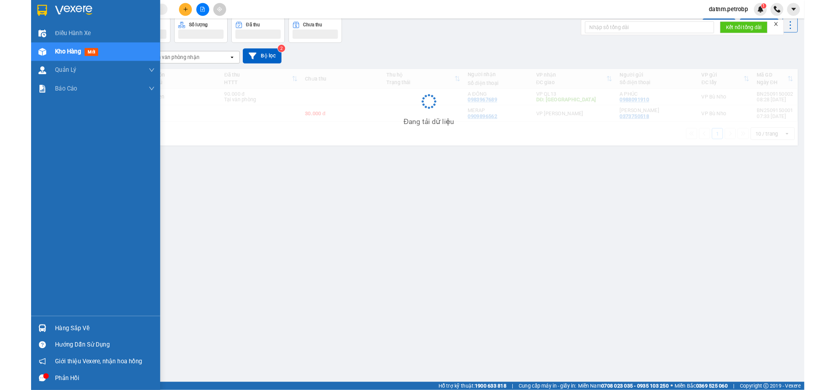
scroll to position [37, 0]
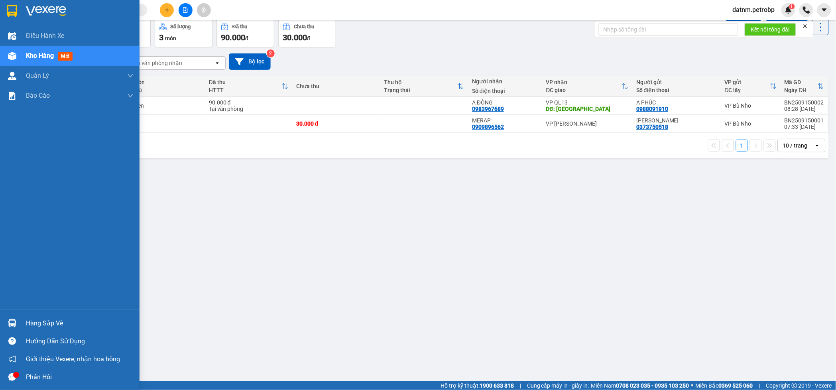
click at [25, 57] on div "Kho hàng mới" at bounding box center [70, 56] width 140 height 20
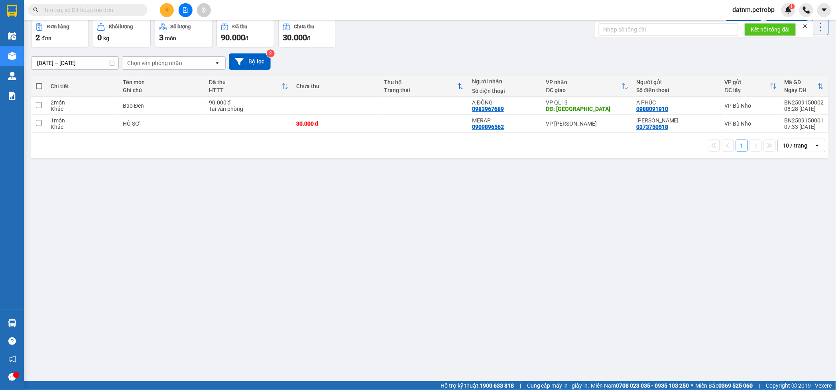
scroll to position [0, 0]
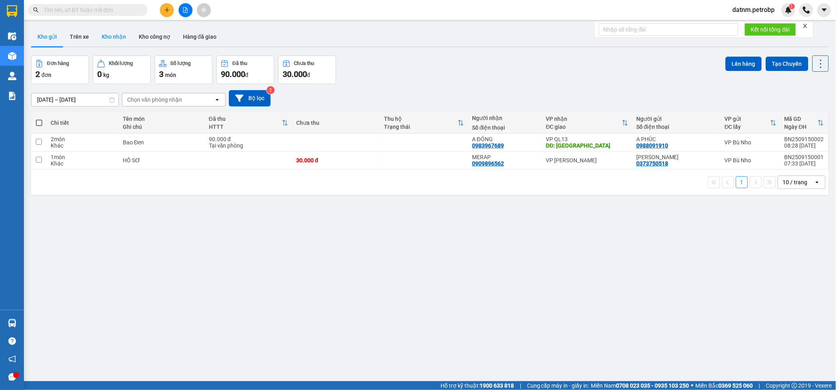
click at [114, 40] on button "Kho nhận" at bounding box center [113, 36] width 37 height 19
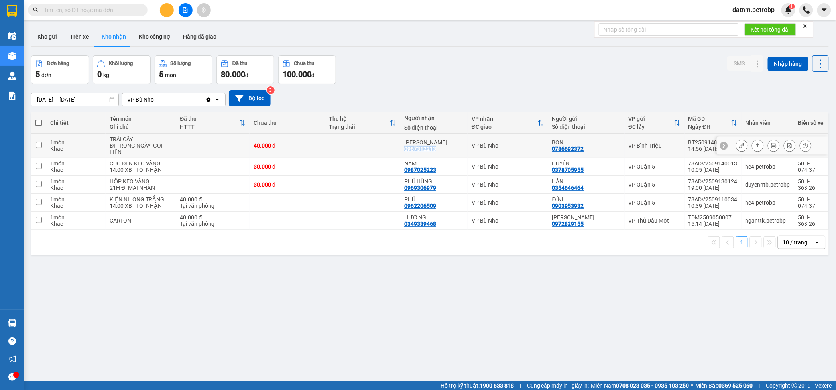
drag, startPoint x: 446, startPoint y: 149, endPoint x: 403, endPoint y: 149, distance: 42.7
click at [403, 149] on td "THÁI LEVI 0967312213" at bounding box center [433, 146] width 67 height 24
checkbox input "true"
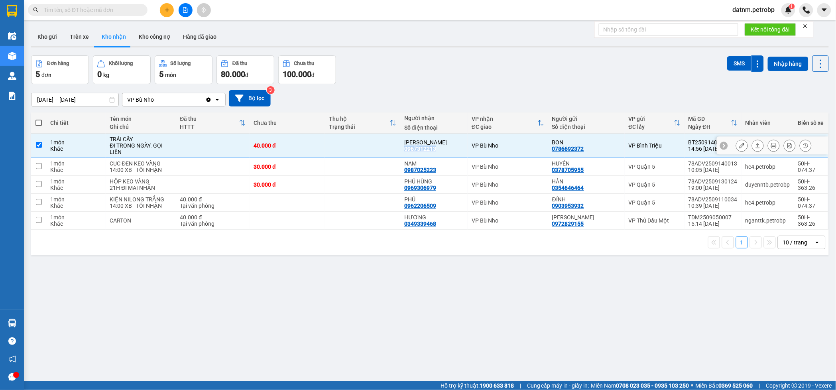
copy div "0967312213"
click at [168, 6] on button at bounding box center [167, 10] width 14 height 14
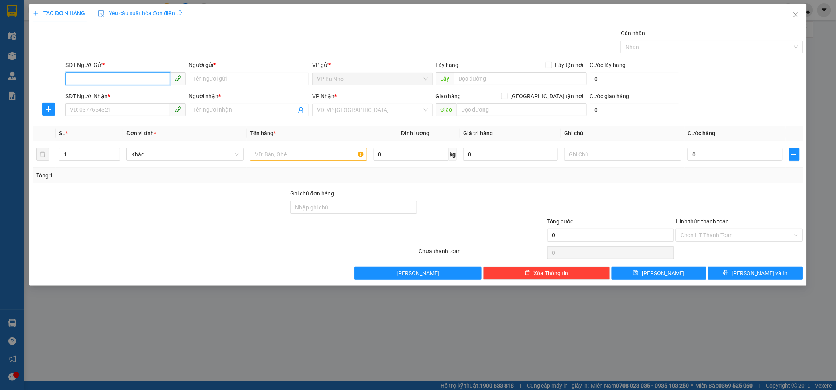
click at [127, 77] on input "SĐT Người Gửi *" at bounding box center [117, 78] width 105 height 13
paste input "0967312213"
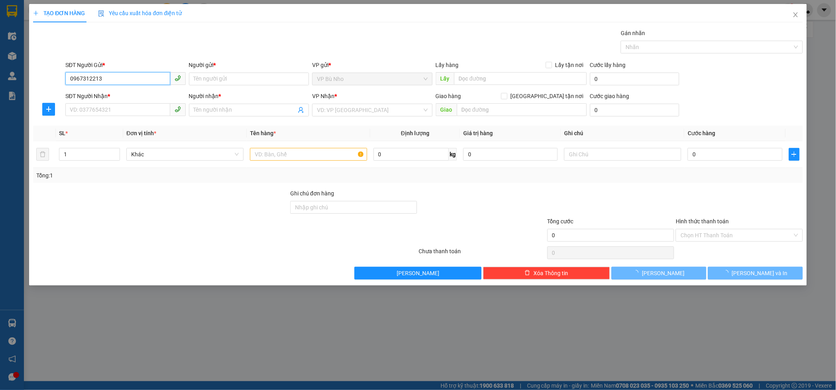
click at [127, 77] on input "0967312213" at bounding box center [117, 78] width 105 height 13
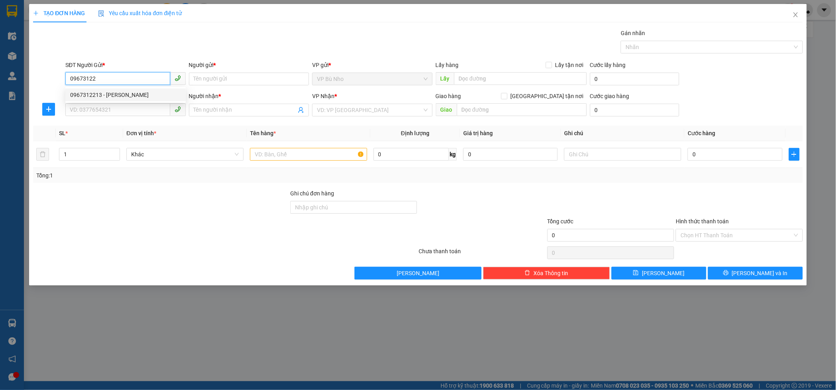
click at [106, 92] on div "0967312213 - THÁI LEVI" at bounding box center [125, 95] width 111 height 9
type input "0967312213"
type input "[PERSON_NAME]"
type input "0964624694"
type input "HẰNG"
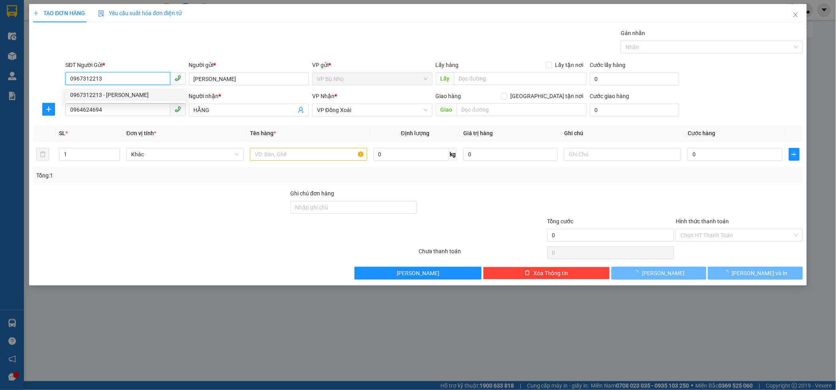
type input "30.000"
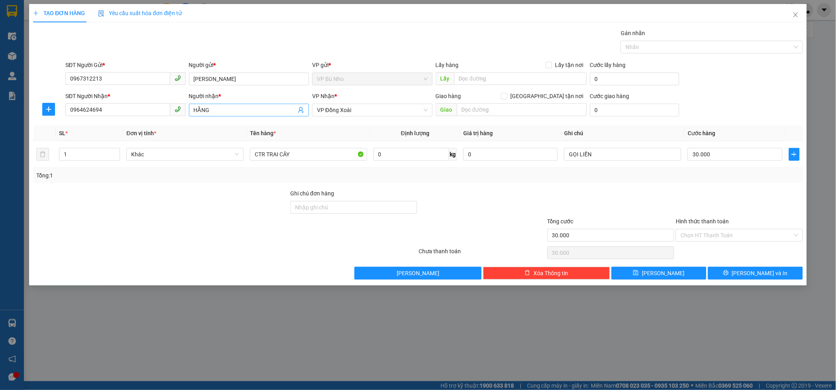
click at [222, 112] on input "HẰNG" at bounding box center [245, 110] width 103 height 9
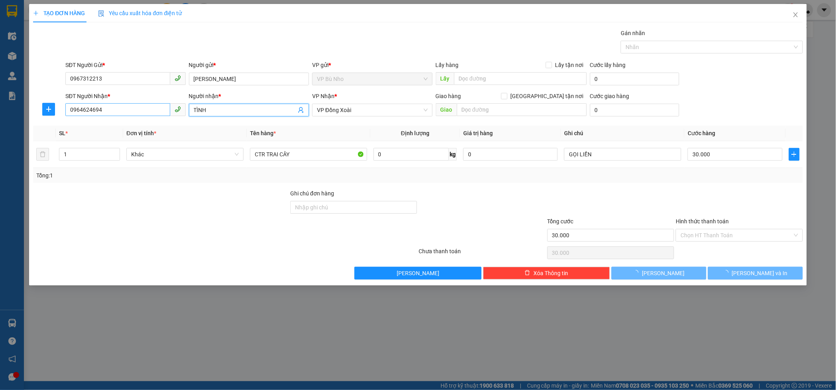
type input "TÌNH"
click at [117, 110] on input "0964624694" at bounding box center [117, 109] width 105 height 13
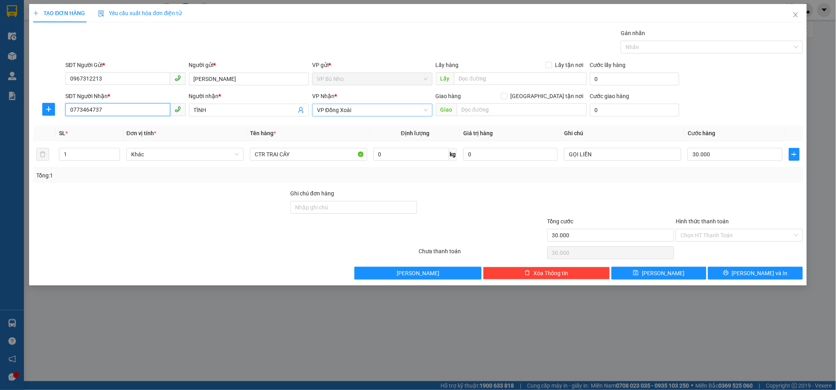
click at [405, 107] on span "VP Đồng Xoài" at bounding box center [372, 110] width 111 height 12
type input "0773464737"
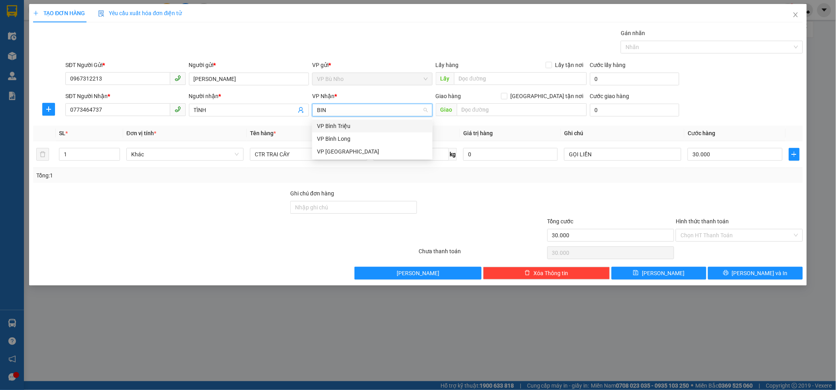
type input "BINH"
click at [400, 120] on div "VP Bình Triệu" at bounding box center [372, 126] width 120 height 13
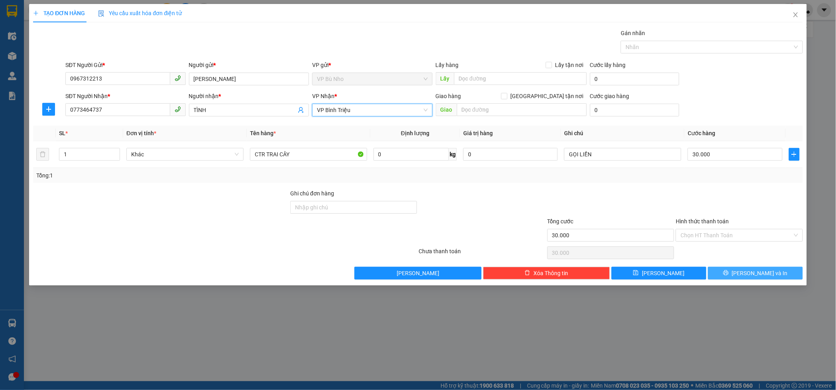
click at [760, 274] on span "Lưu và In" at bounding box center [760, 273] width 56 height 9
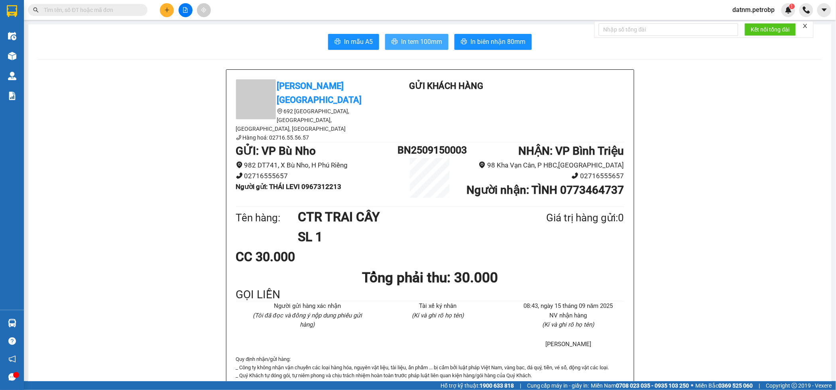
click at [416, 39] on span "In tem 100mm" at bounding box center [421, 42] width 41 height 10
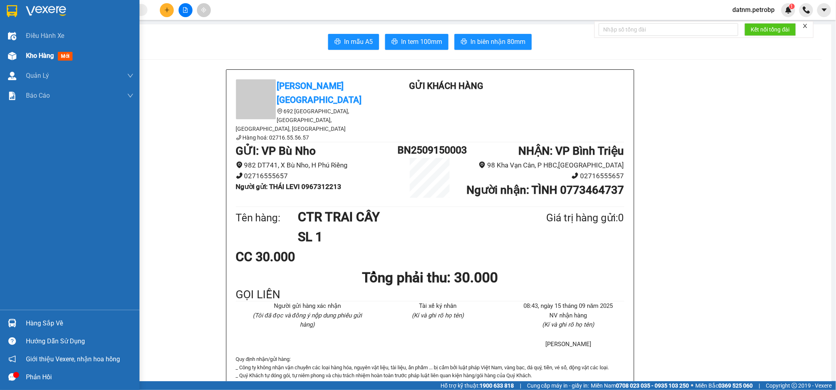
click at [30, 56] on span "Kho hàng" at bounding box center [40, 56] width 28 height 8
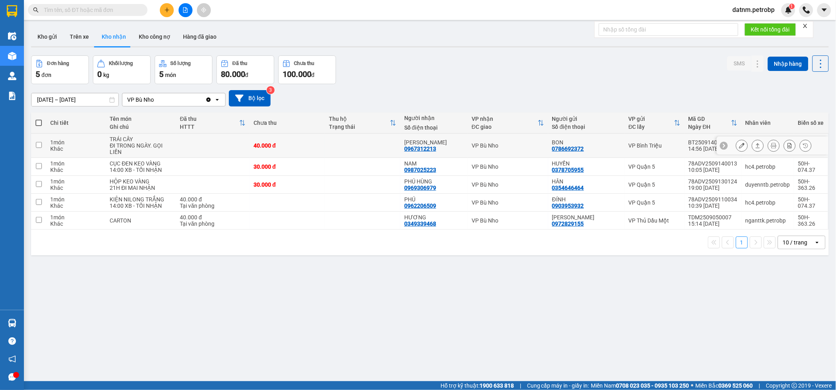
click at [39, 148] on input "checkbox" at bounding box center [39, 145] width 6 height 6
checkbox input "true"
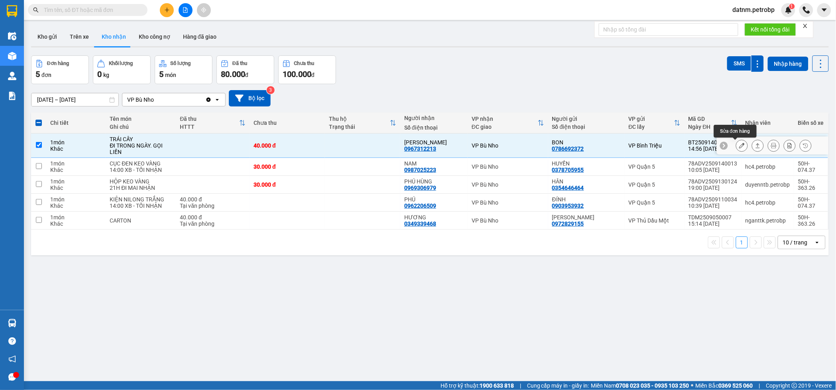
click at [739, 146] on button at bounding box center [742, 146] width 11 height 14
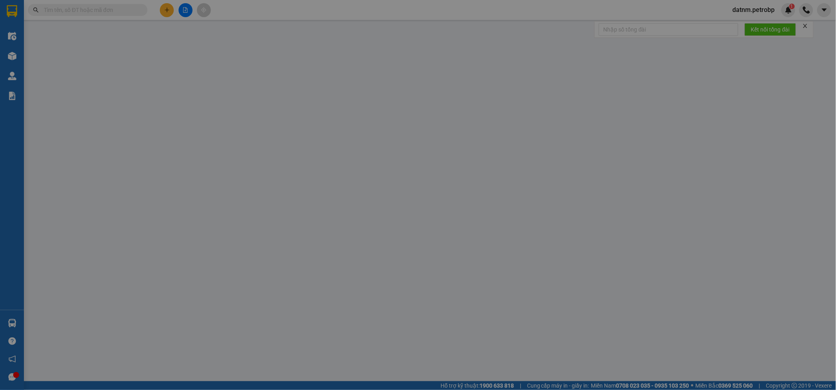
type input "0786692372"
type input "BON"
type input "0967312213"
type input "[PERSON_NAME]"
type input "40.000"
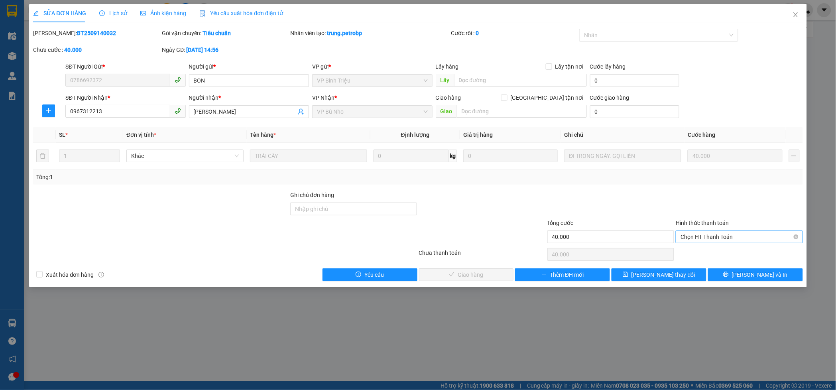
click at [725, 236] on span "Chọn HT Thanh Toán" at bounding box center [739, 237] width 117 height 12
click at [711, 254] on div "Tại văn phòng" at bounding box center [739, 252] width 117 height 9
type input "0"
click at [465, 274] on span "Lưu và Giao hàng" at bounding box center [472, 274] width 77 height 9
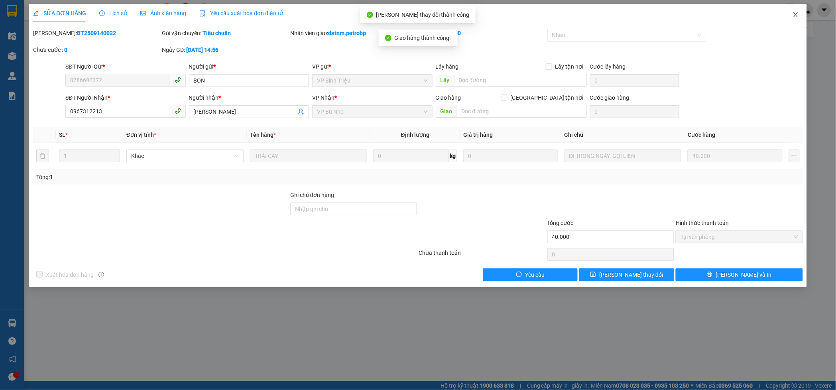
click at [794, 14] on icon "close" at bounding box center [796, 15] width 6 height 6
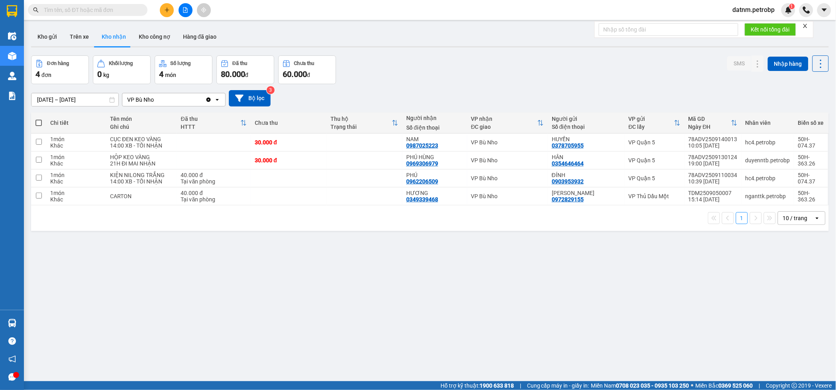
click at [338, 269] on div "ver 1.8.143 Kho gửi Trên xe Kho nhận Kho công nợ Hàng đã giao Đơn hàng 4 đơn Kh…" at bounding box center [430, 219] width 804 height 390
click at [47, 40] on button "Kho gửi" at bounding box center [47, 36] width 32 height 19
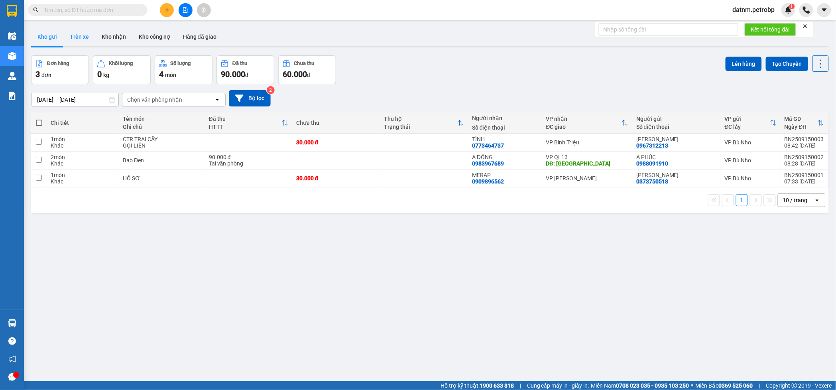
click at [76, 41] on button "Trên xe" at bounding box center [79, 36] width 32 height 19
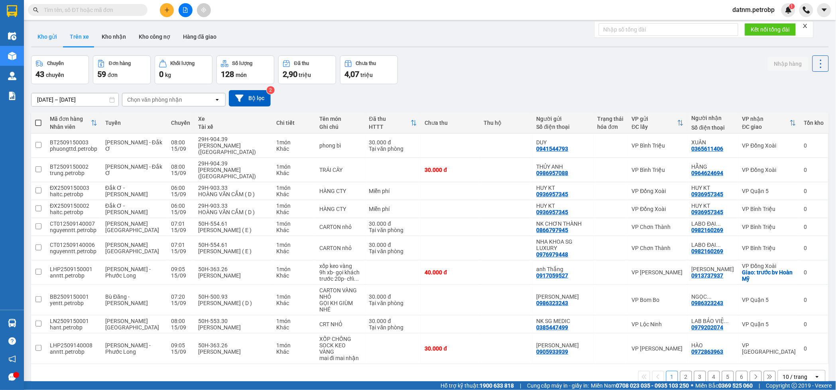
click at [49, 37] on button "Kho gửi" at bounding box center [47, 36] width 32 height 19
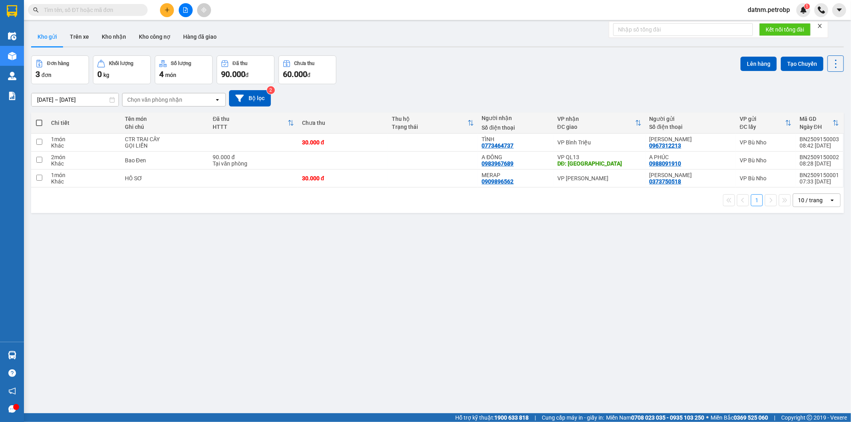
click at [36, 120] on span at bounding box center [39, 123] width 6 height 6
click at [39, 119] on input "checkbox" at bounding box center [39, 119] width 0 height 0
checkbox input "true"
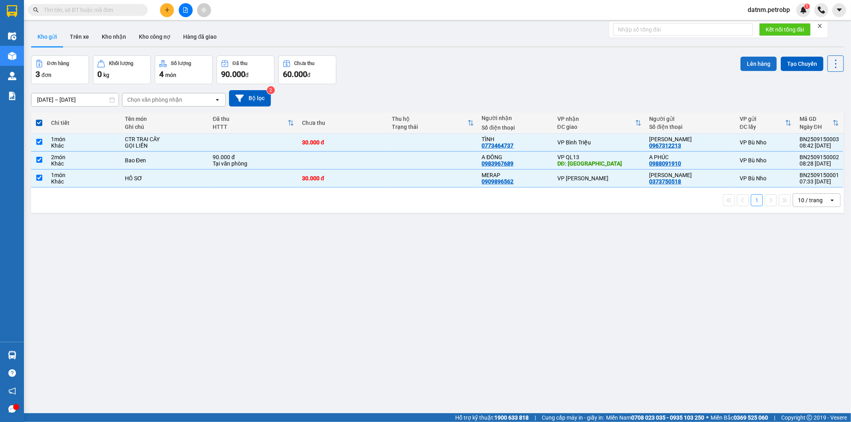
click at [749, 61] on button "Lên hàng" at bounding box center [758, 64] width 36 height 14
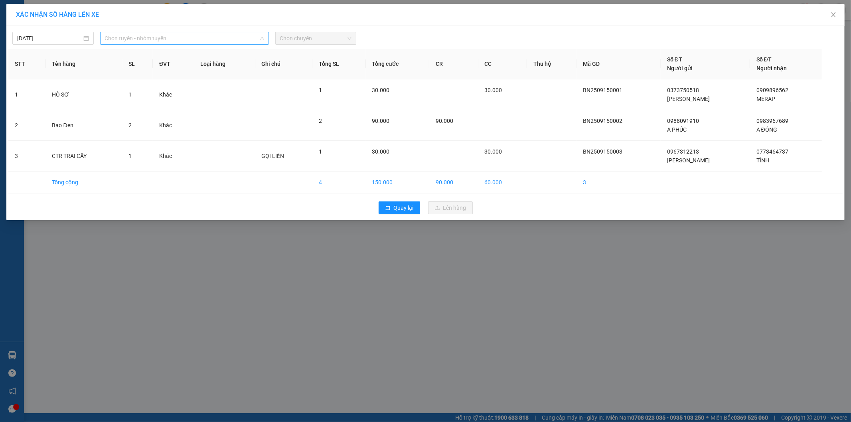
click at [145, 39] on span "Chọn tuyến - nhóm tuyến" at bounding box center [184, 38] width 159 height 12
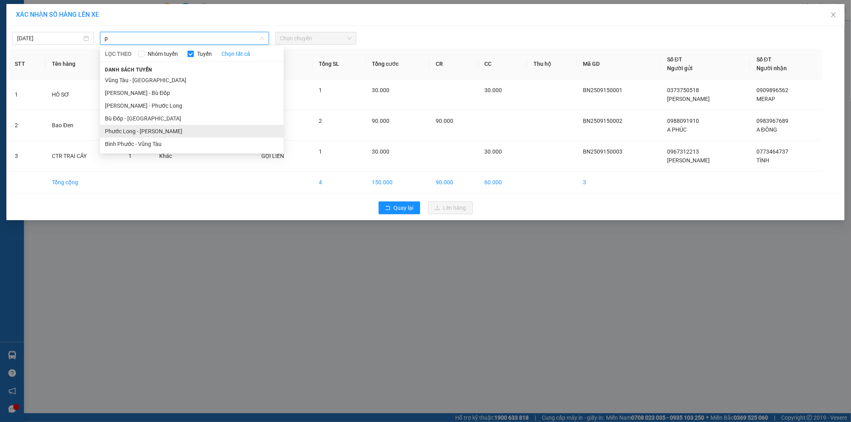
type input "p"
click at [181, 125] on li "Phước Long - Hồ Chí Minh" at bounding box center [191, 131] width 183 height 13
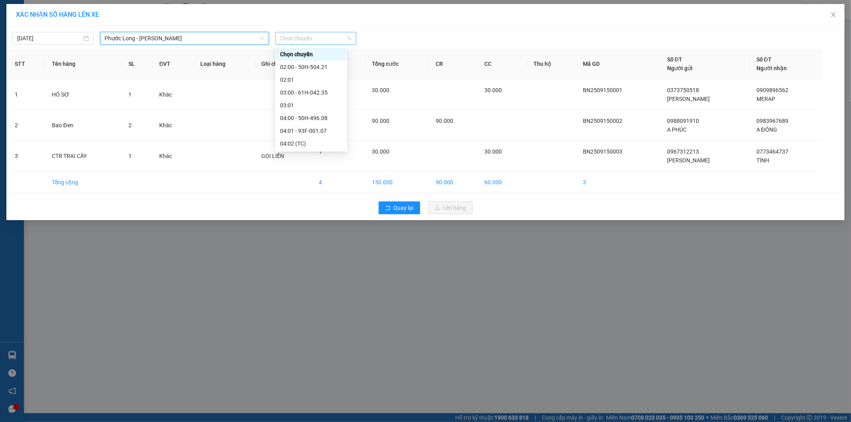
click at [303, 41] on span "Chọn chuyến" at bounding box center [316, 38] width 72 height 12
type input "304"
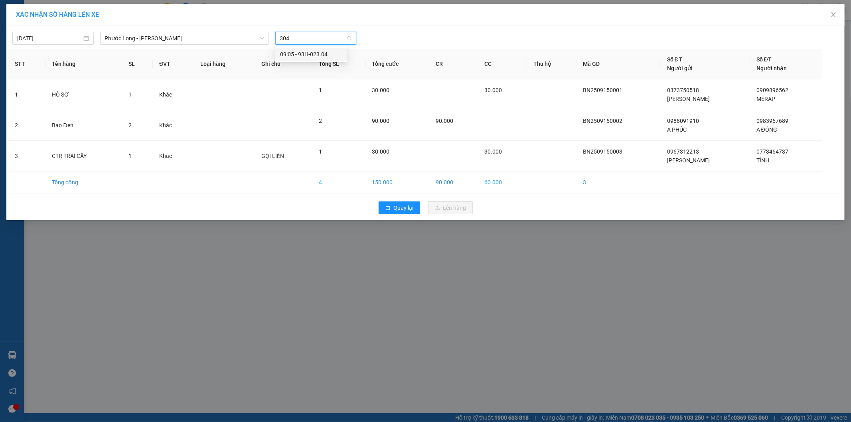
click at [311, 51] on div "09:05 - 93H-023.04" at bounding box center [311, 54] width 62 height 9
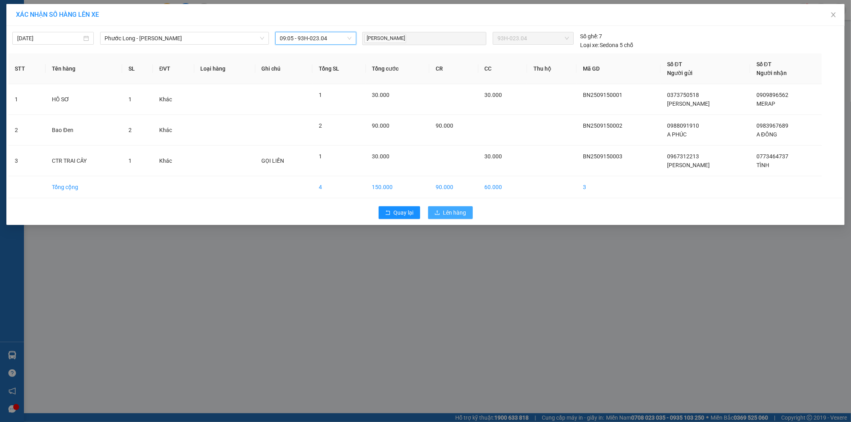
click at [456, 213] on span "Lên hàng" at bounding box center [454, 212] width 23 height 9
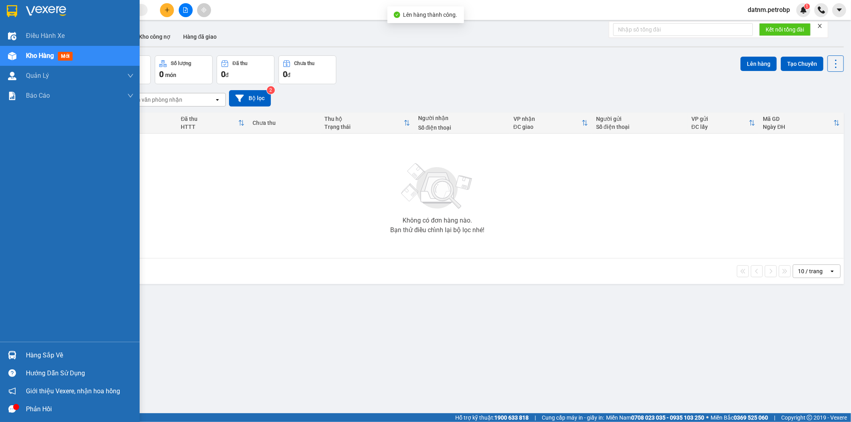
click at [9, 356] on img at bounding box center [12, 355] width 8 height 8
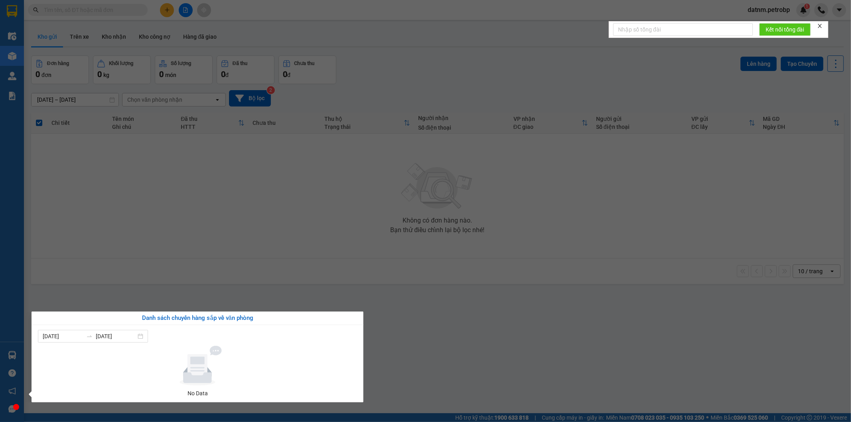
click at [378, 264] on section "Kết quả tìm kiếm ( 0 ) Bộ lọc No Data datnm.petrobp 1 Điều hành xe Kho hàng mới…" at bounding box center [425, 211] width 851 height 422
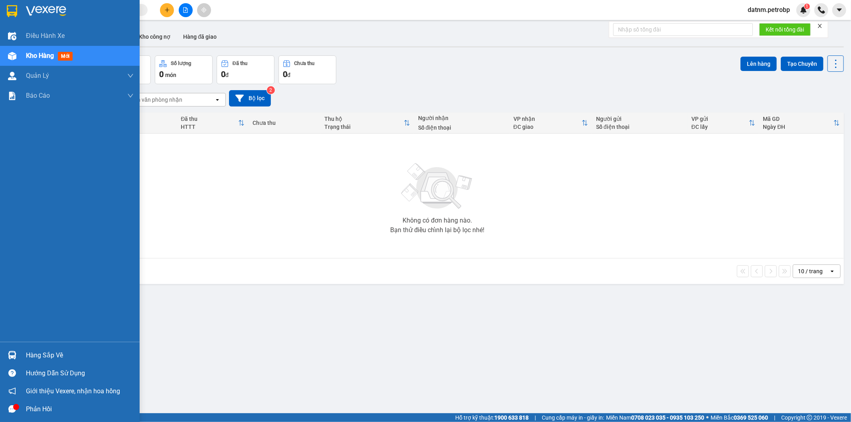
click at [15, 350] on div at bounding box center [12, 355] width 14 height 14
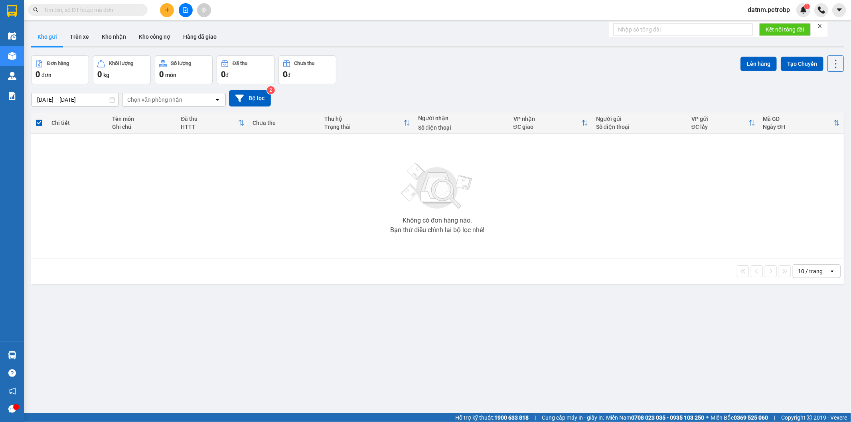
click at [122, 219] on section "Kết quả tìm kiếm ( 0 ) Bộ lọc No Data datnm.petrobp 1 Điều hành xe Kho hàng mới…" at bounding box center [425, 211] width 851 height 422
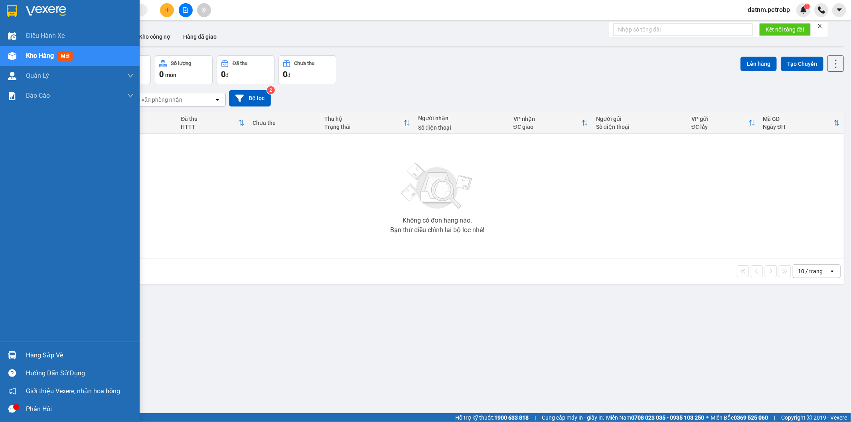
click at [12, 361] on div at bounding box center [12, 355] width 14 height 14
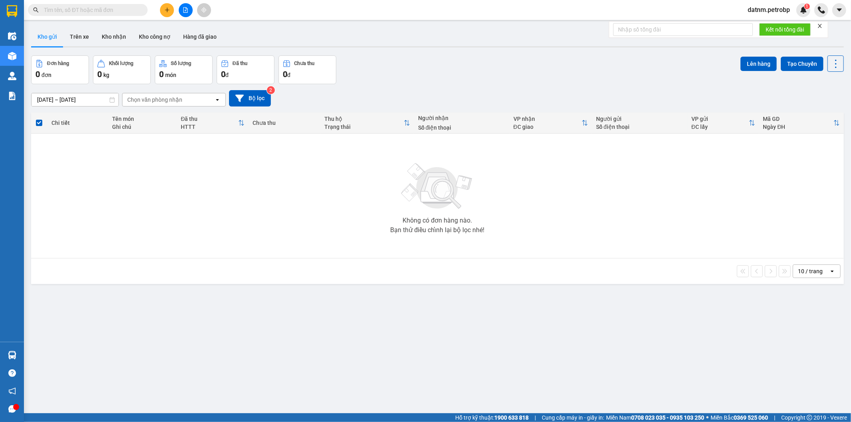
click at [141, 283] on section "Kết quả tìm kiếm ( 0 ) Bộ lọc No Data datnm.petrobp 1 Điều hành xe Kho hàng mới…" at bounding box center [425, 211] width 851 height 422
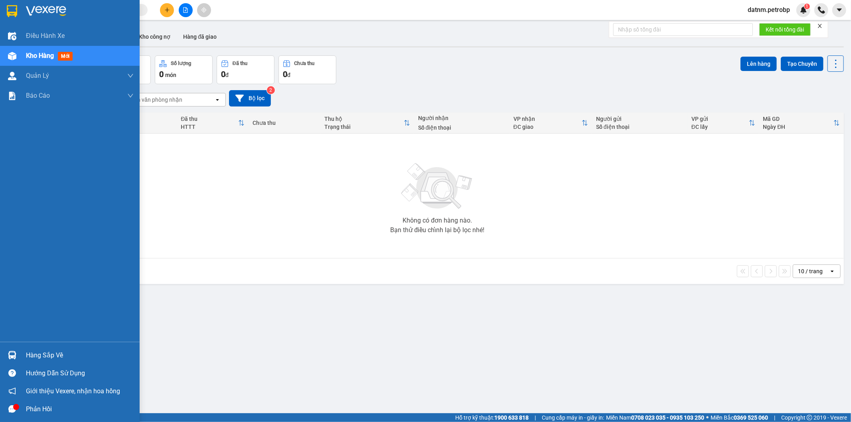
click at [56, 357] on div "Hàng sắp về" at bounding box center [80, 355] width 108 height 12
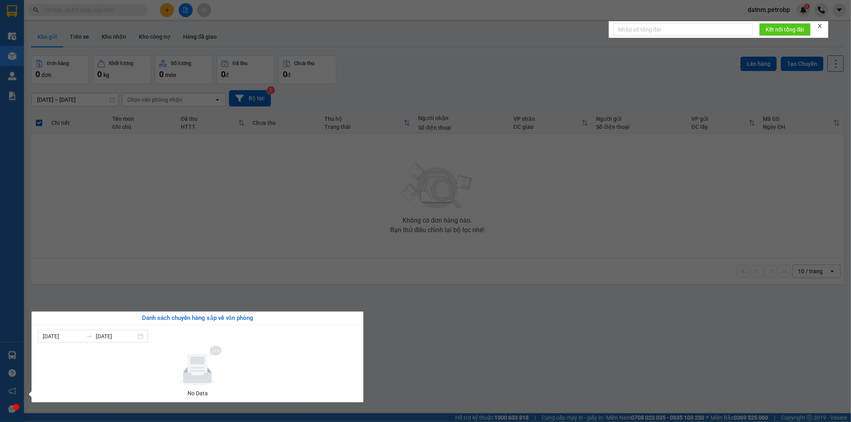
click at [333, 208] on section "Kết quả tìm kiếm ( 0 ) Bộ lọc No Data datnm.petrobp 1 Điều hành xe Kho hàng mới…" at bounding box center [425, 211] width 851 height 422
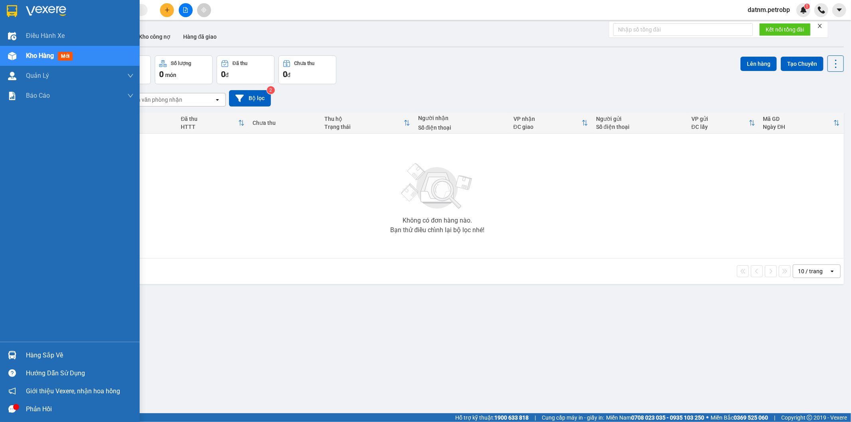
click at [36, 357] on div "Hàng sắp về" at bounding box center [80, 355] width 108 height 12
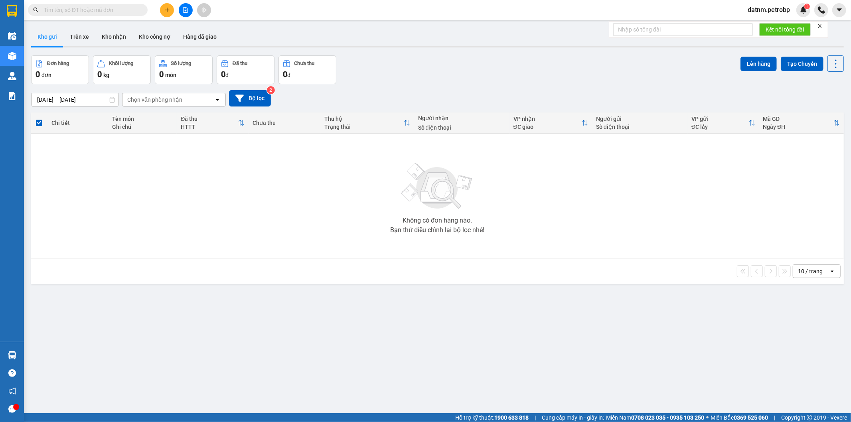
click at [186, 227] on section "Kết quả tìm kiếm ( 0 ) Bộ lọc No Data datnm.petrobp 1 Điều hành xe Kho hàng mới…" at bounding box center [425, 211] width 851 height 422
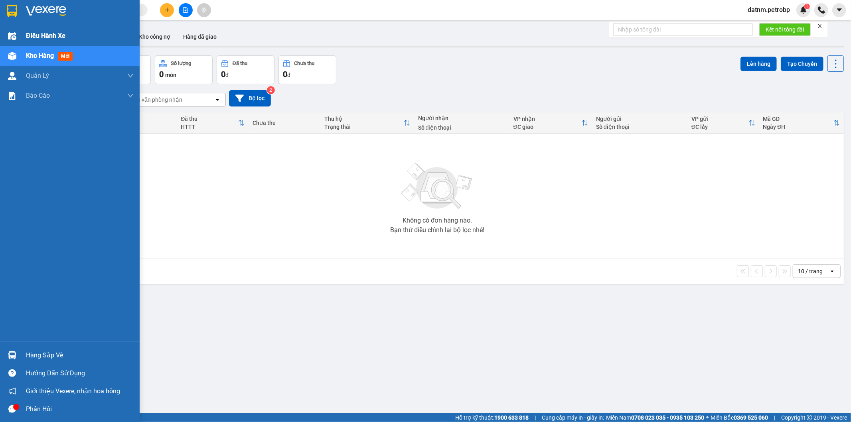
click at [44, 44] on div "Điều hành xe" at bounding box center [80, 36] width 108 height 20
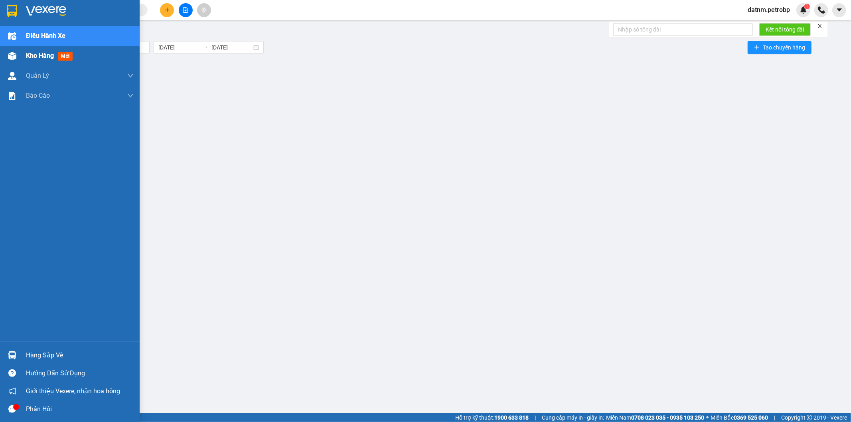
click at [44, 52] on span "Kho hàng" at bounding box center [40, 56] width 28 height 8
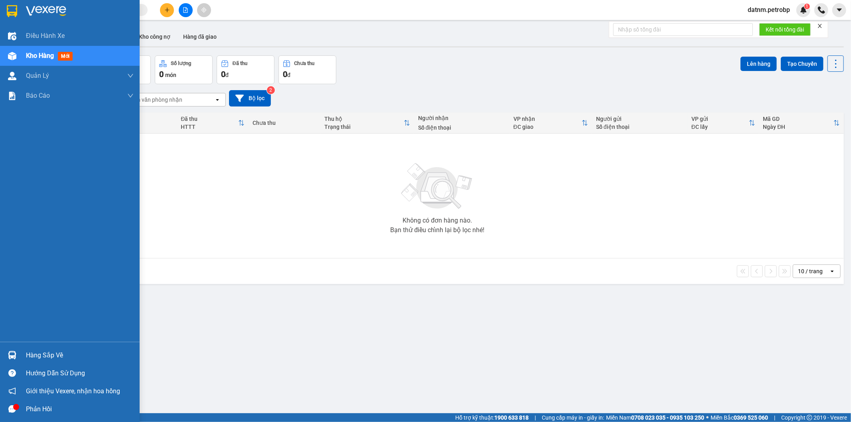
click at [14, 354] on img at bounding box center [12, 355] width 8 height 8
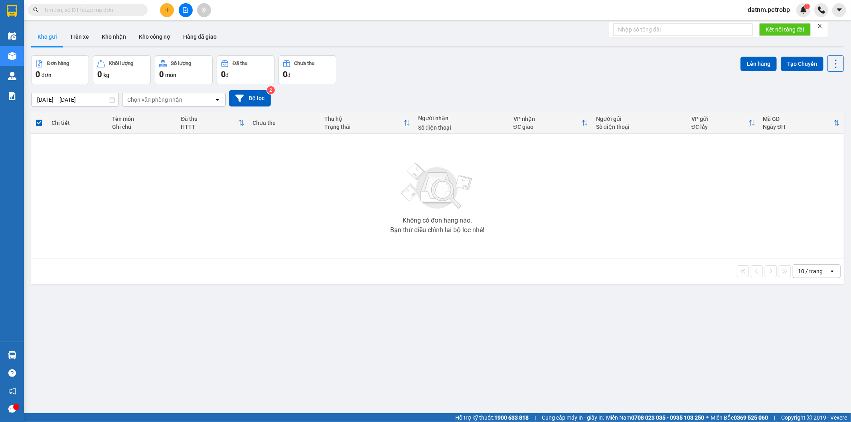
click at [398, 288] on section "Kết quả tìm kiếm ( 0 ) Bộ lọc No Data datnm.petrobp 1 Điều hành xe Kho hàng mới…" at bounding box center [425, 211] width 851 height 422
click at [117, 37] on button "Kho nhận" at bounding box center [113, 36] width 37 height 19
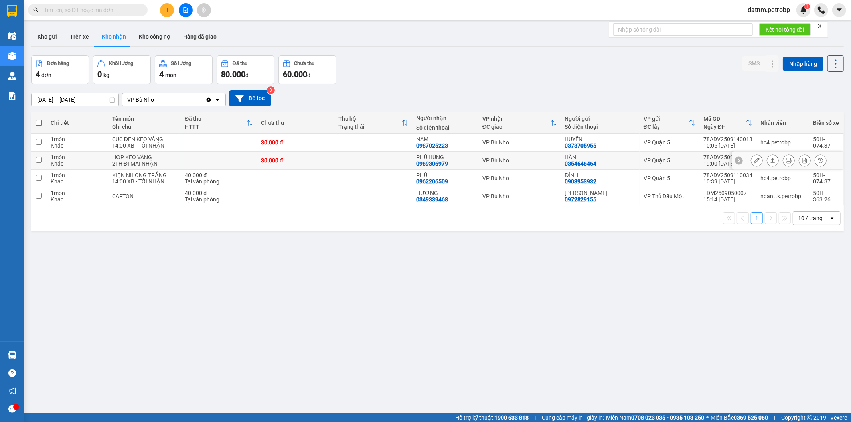
click at [38, 160] on input "checkbox" at bounding box center [39, 160] width 6 height 6
checkbox input "true"
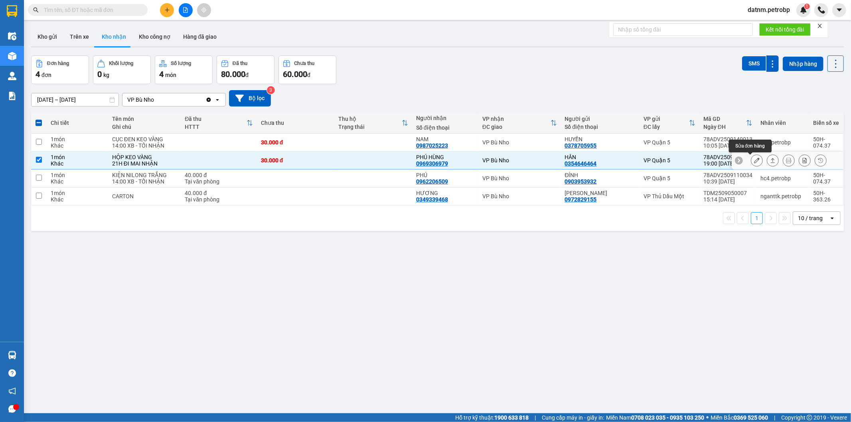
click at [754, 160] on icon at bounding box center [757, 161] width 6 height 6
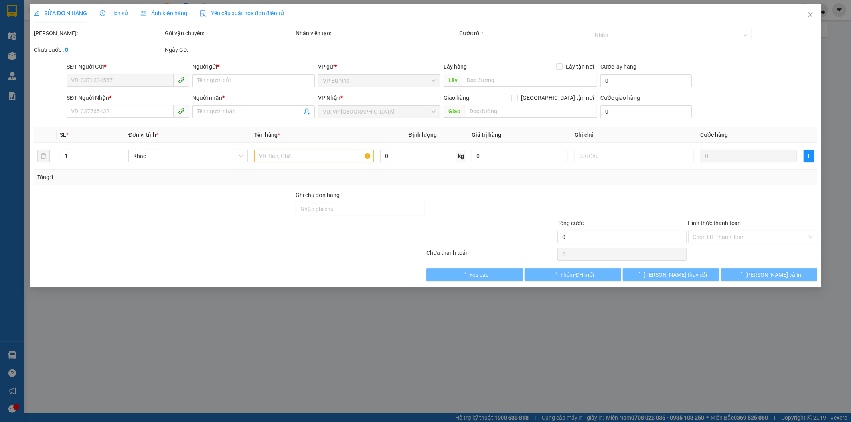
type input "0354646464"
type input "HÂN"
type input "0969306979"
type input "PHÚ HÙNG"
type input "30.000"
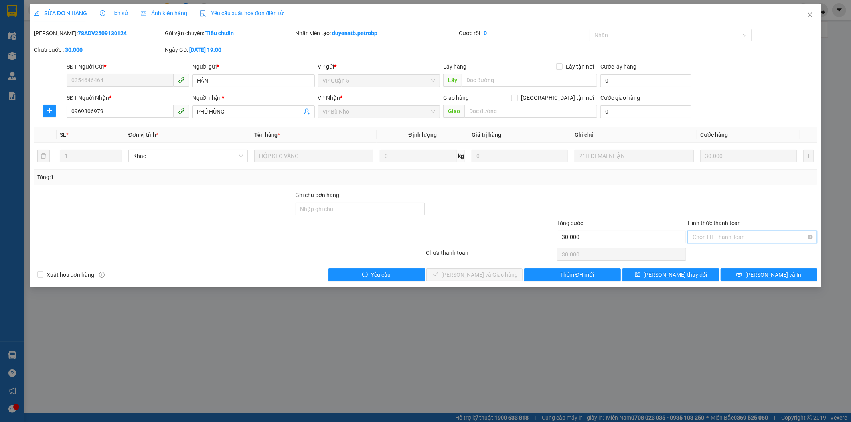
click at [735, 242] on input "Hình thức thanh toán" at bounding box center [749, 237] width 114 height 12
click at [726, 248] on div "Tại văn phòng" at bounding box center [753, 252] width 120 height 9
type input "0"
click at [497, 276] on span "Lưu và Giao hàng" at bounding box center [479, 274] width 77 height 9
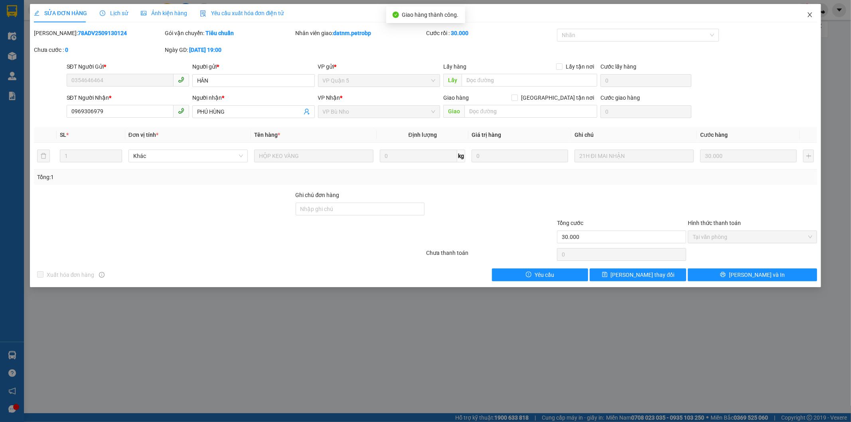
click at [810, 14] on icon "close" at bounding box center [809, 15] width 6 height 6
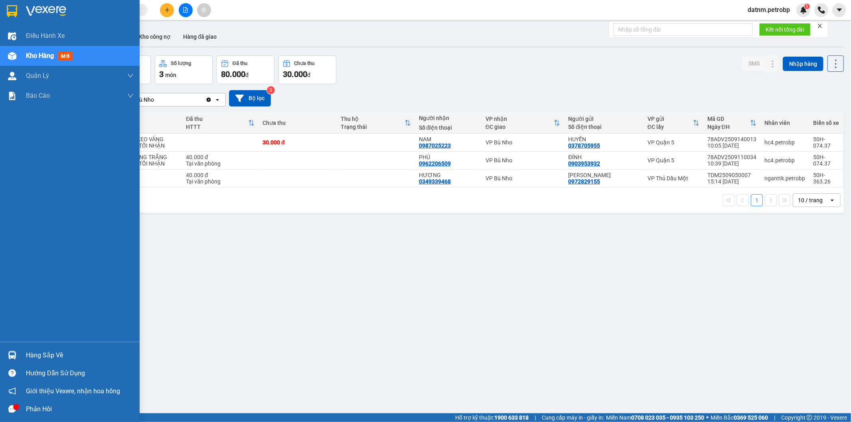
click at [11, 358] on img at bounding box center [12, 355] width 8 height 8
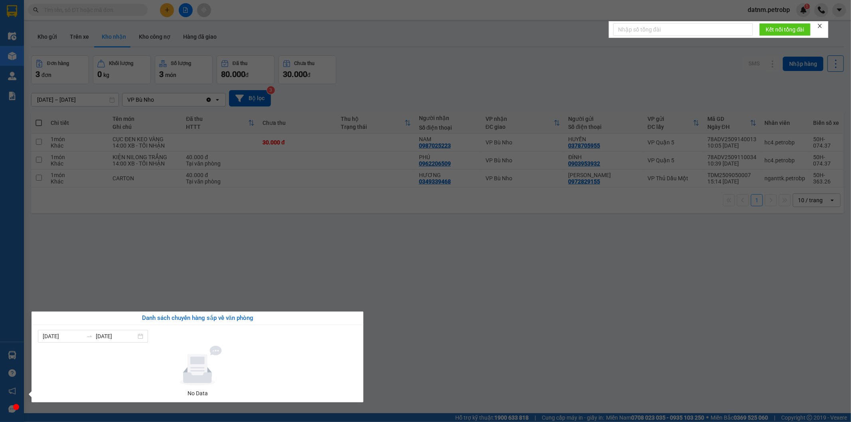
click at [292, 252] on section "Kết quả tìm kiếm ( 0 ) Bộ lọc No Data datnm.petrobp 1 Điều hành xe Kho hàng mới…" at bounding box center [425, 211] width 851 height 422
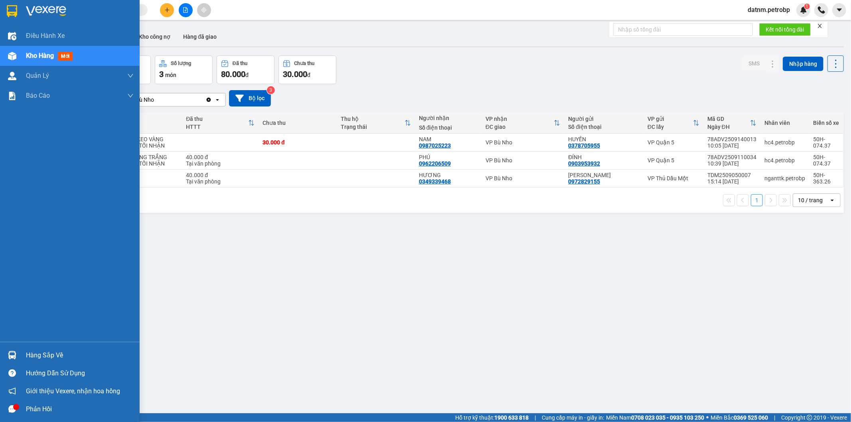
click at [19, 361] on div "Hàng sắp về" at bounding box center [70, 355] width 140 height 18
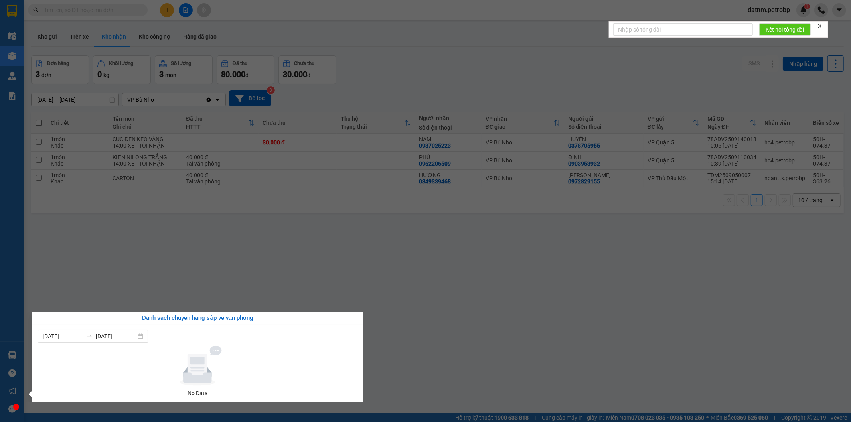
click at [232, 248] on section "Kết quả tìm kiếm ( 0 ) Bộ lọc No Data datnm.petrobp 1 Điều hành xe Kho hàng mới…" at bounding box center [425, 211] width 851 height 422
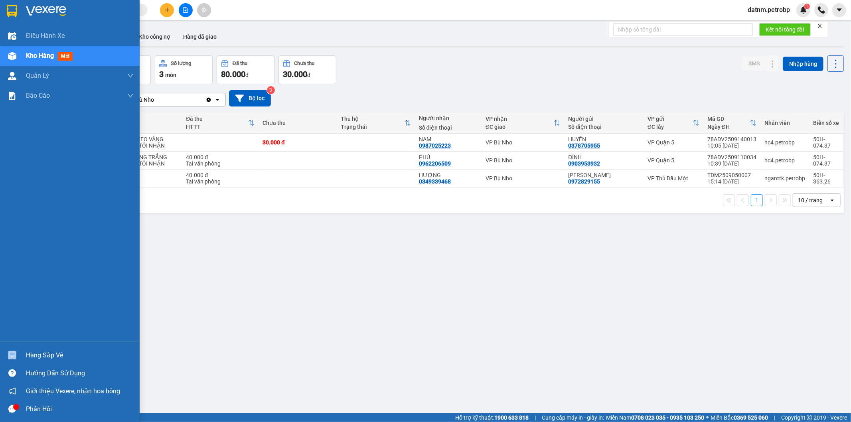
click at [26, 356] on div "Hàng sắp về" at bounding box center [70, 355] width 140 height 18
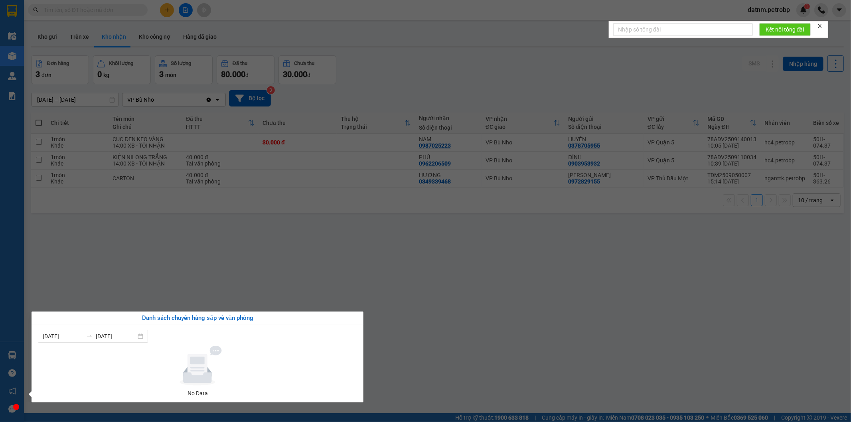
click at [125, 291] on section "Kết quả tìm kiếm ( 0 ) Bộ lọc No Data datnm.petrobp 1 Điều hành xe Kho hàng mới…" at bounding box center [425, 211] width 851 height 422
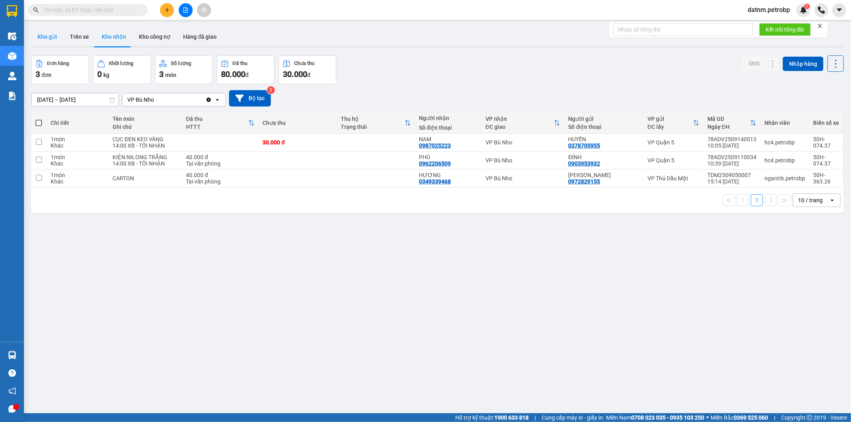
click at [56, 43] on button "Kho gửi" at bounding box center [47, 36] width 32 height 19
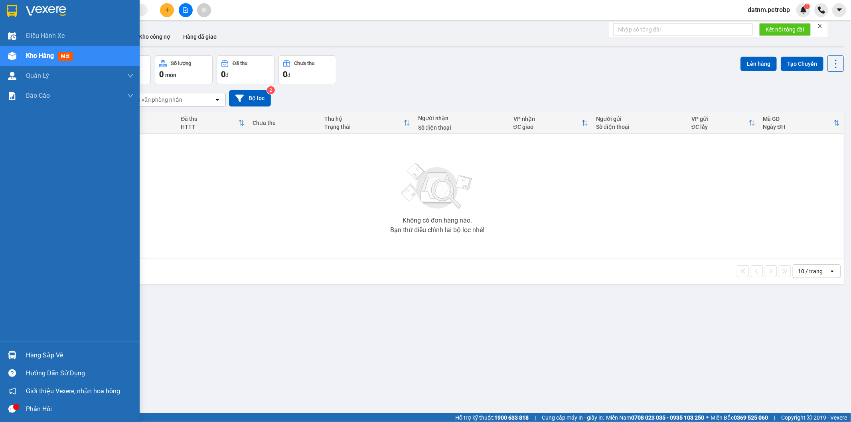
click at [21, 347] on div "Hàng sắp về" at bounding box center [70, 355] width 140 height 18
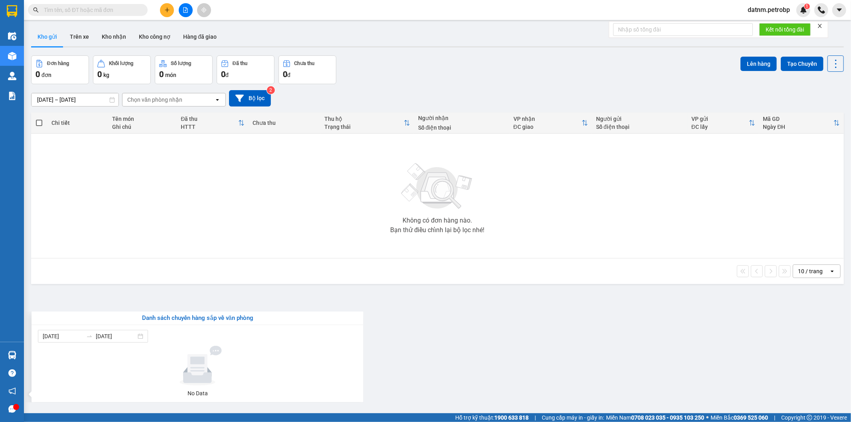
click at [209, 246] on section "Kết quả tìm kiếm ( 0 ) Bộ lọc No Data datnm.petrobp 1 Điều hành xe Kho hàng mới…" at bounding box center [425, 211] width 851 height 422
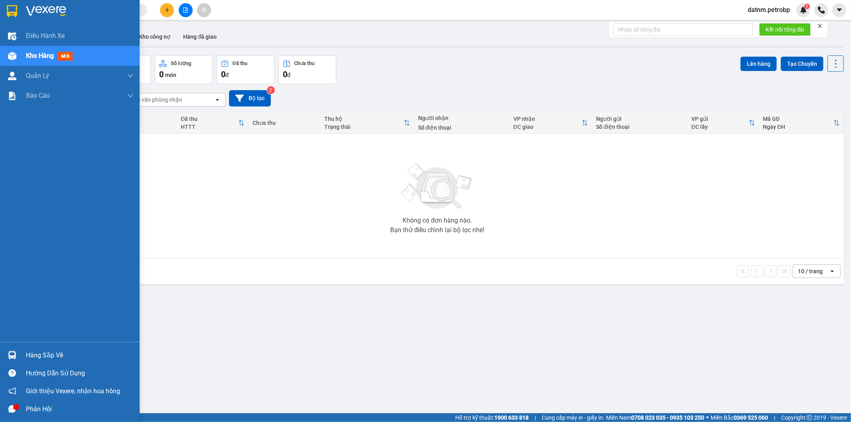
click at [2, 349] on div "Hàng sắp về" at bounding box center [70, 355] width 140 height 18
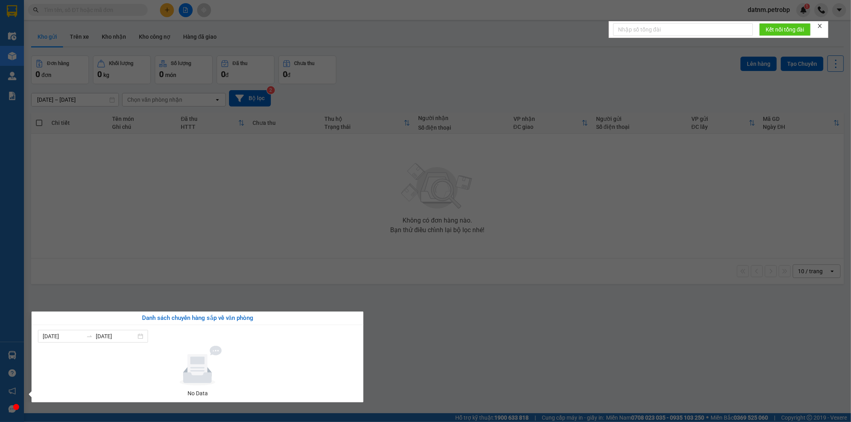
click at [445, 182] on section "Kết quả tìm kiếm ( 0 ) Bộ lọc No Data datnm.petrobp 1 Điều hành xe Kho hàng mới…" at bounding box center [425, 211] width 851 height 422
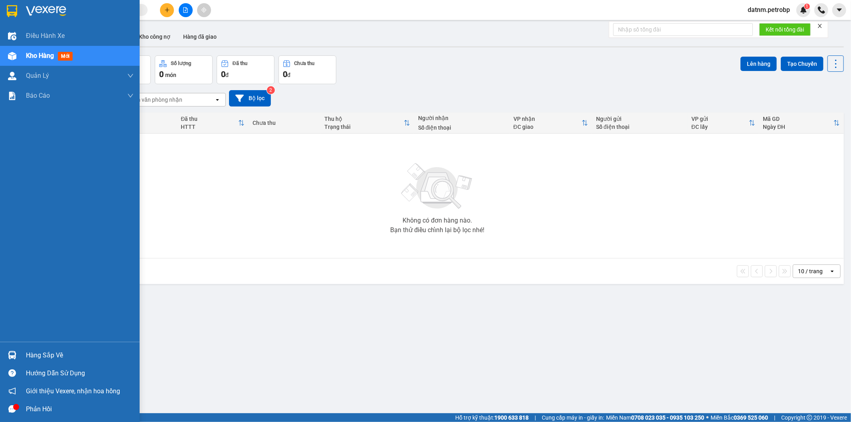
click at [11, 356] on img at bounding box center [12, 355] width 8 height 8
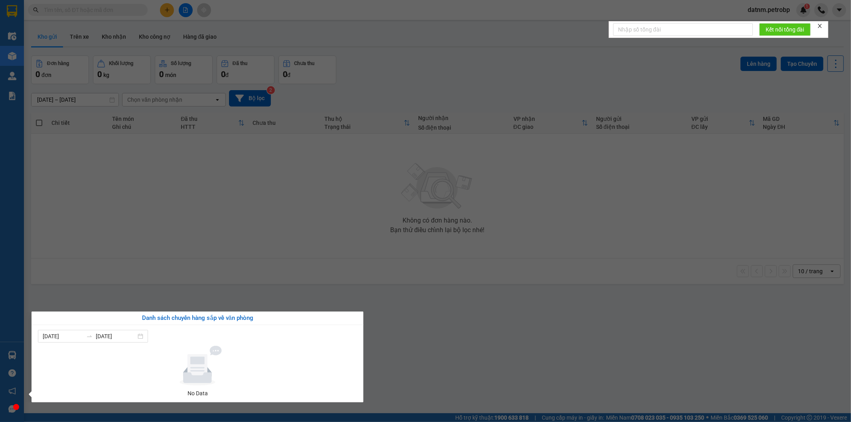
click at [234, 245] on section "Kết quả tìm kiếm ( 0 ) Bộ lọc No Data datnm.petrobp 1 Điều hành xe Kho hàng mới…" at bounding box center [425, 211] width 851 height 422
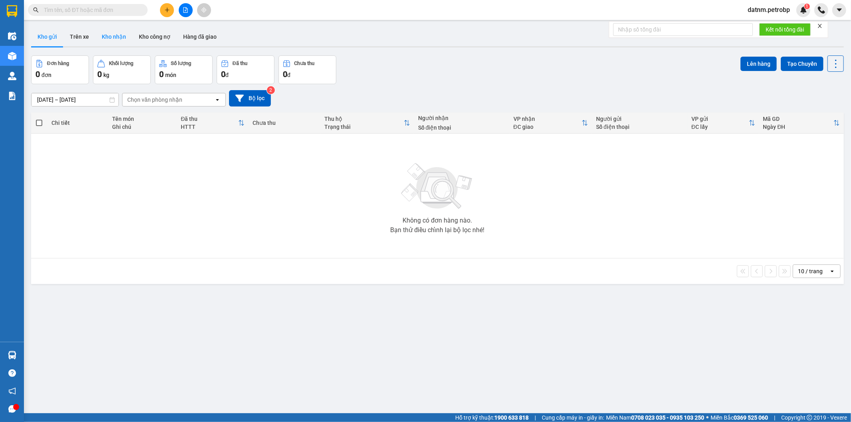
click at [117, 41] on button "Kho nhận" at bounding box center [113, 36] width 37 height 19
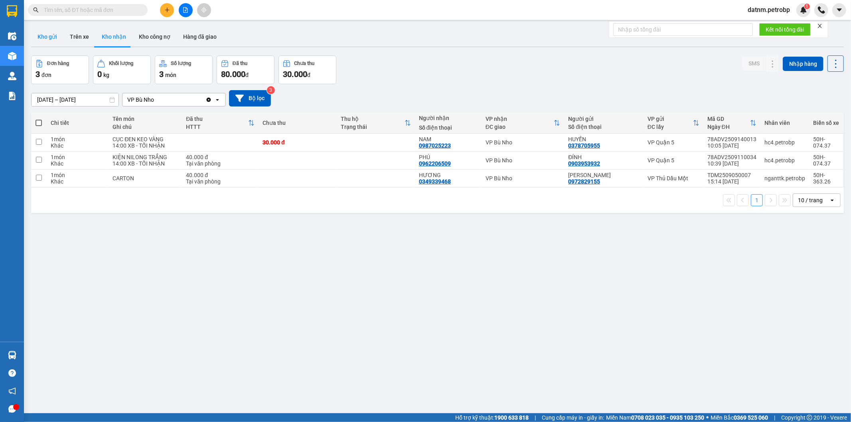
click at [52, 41] on button "Kho gửi" at bounding box center [47, 36] width 32 height 19
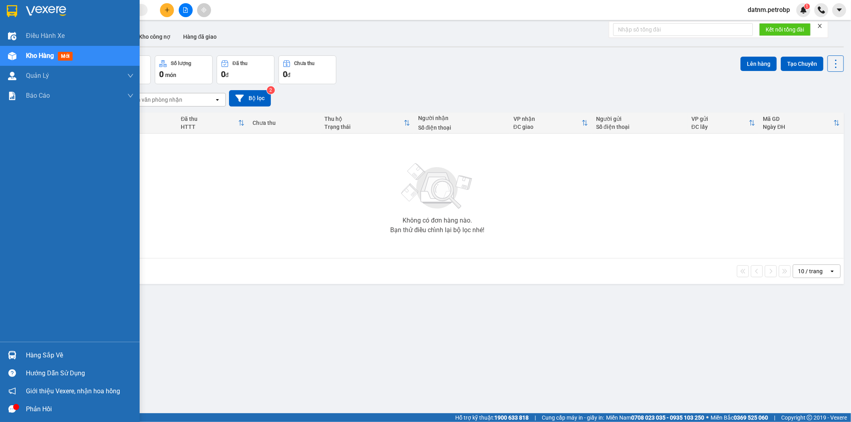
click at [26, 355] on div "Hàng sắp về" at bounding box center [80, 355] width 108 height 12
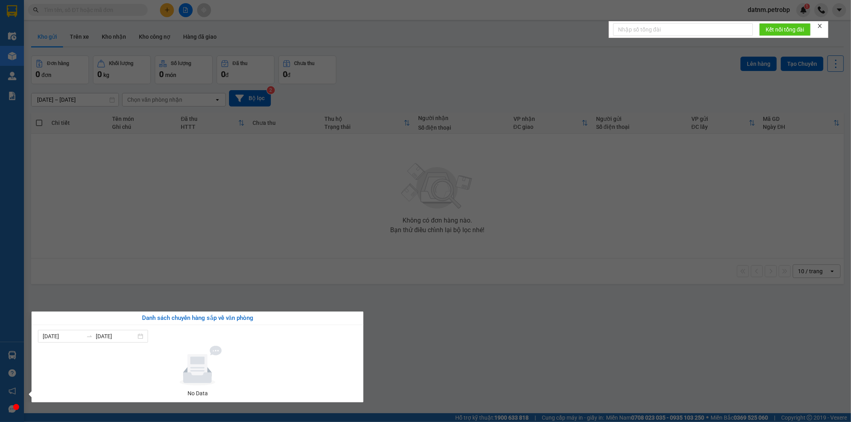
click at [300, 390] on section "Kết quả tìm kiếm ( 0 ) Bộ lọc No Data datnm.petrobp 1 Điều hành xe Kho hàng mới…" at bounding box center [425, 211] width 851 height 422
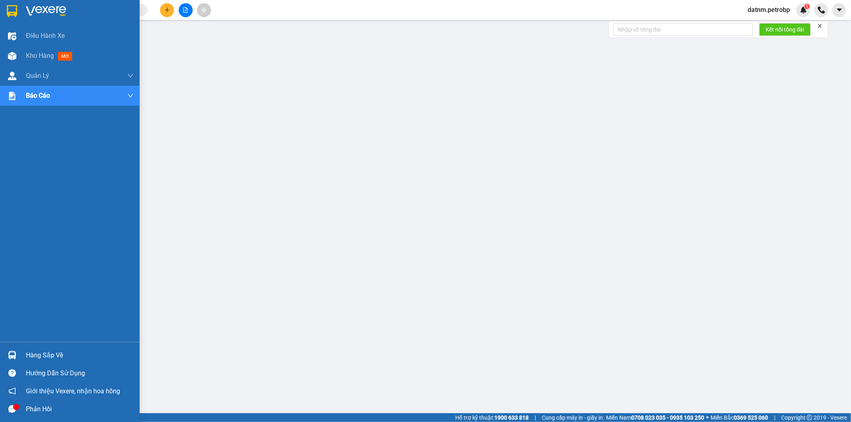
click at [5, 354] on div at bounding box center [12, 355] width 14 height 14
click at [9, 352] on img at bounding box center [12, 355] width 8 height 8
click at [12, 351] on img at bounding box center [12, 355] width 8 height 8
click at [30, 358] on div "Hàng sắp về" at bounding box center [80, 355] width 108 height 12
click at [16, 350] on div at bounding box center [12, 355] width 14 height 14
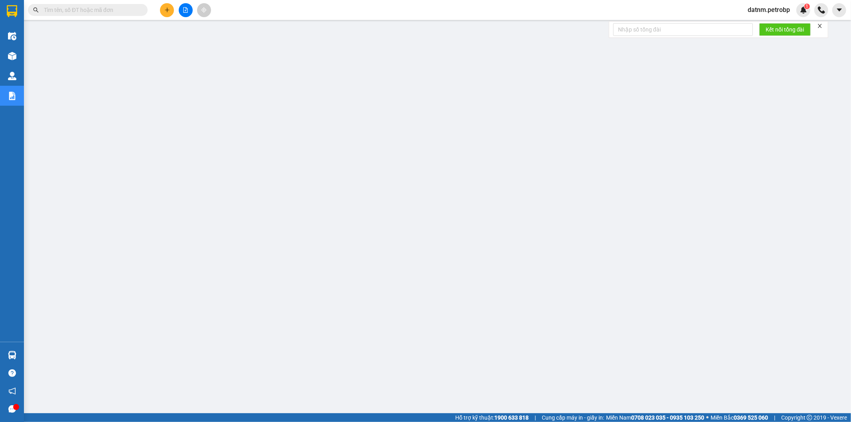
click at [27, 354] on main at bounding box center [425, 206] width 851 height 413
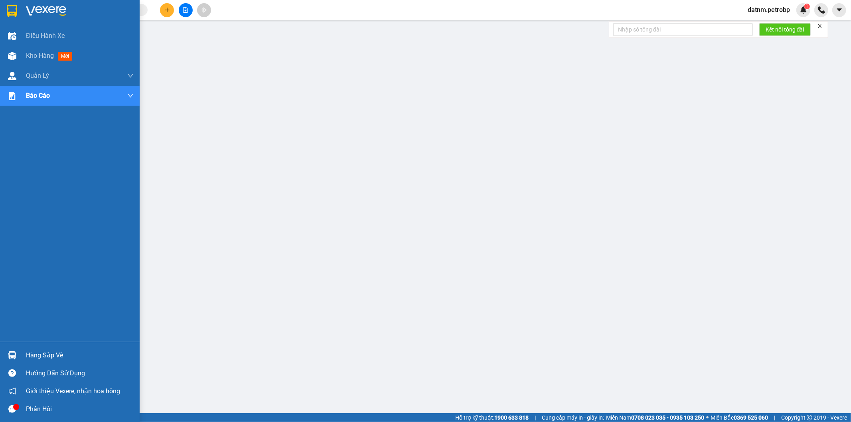
click at [21, 354] on div "Hàng sắp về" at bounding box center [70, 355] width 140 height 18
click at [37, 359] on div "Hàng sắp về" at bounding box center [80, 355] width 108 height 12
click at [22, 351] on div "Hàng sắp về" at bounding box center [70, 355] width 140 height 18
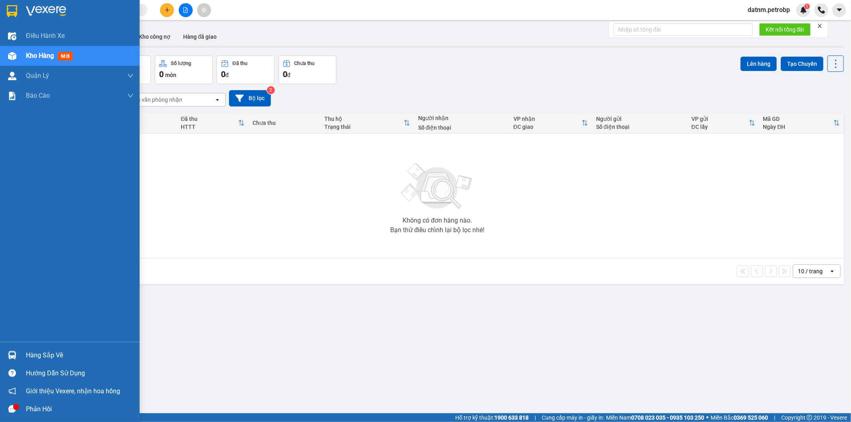
click at [32, 59] on span "Kho hàng" at bounding box center [40, 56] width 28 height 8
